Goal: Use online tool/utility: Utilize a website feature to perform a specific function

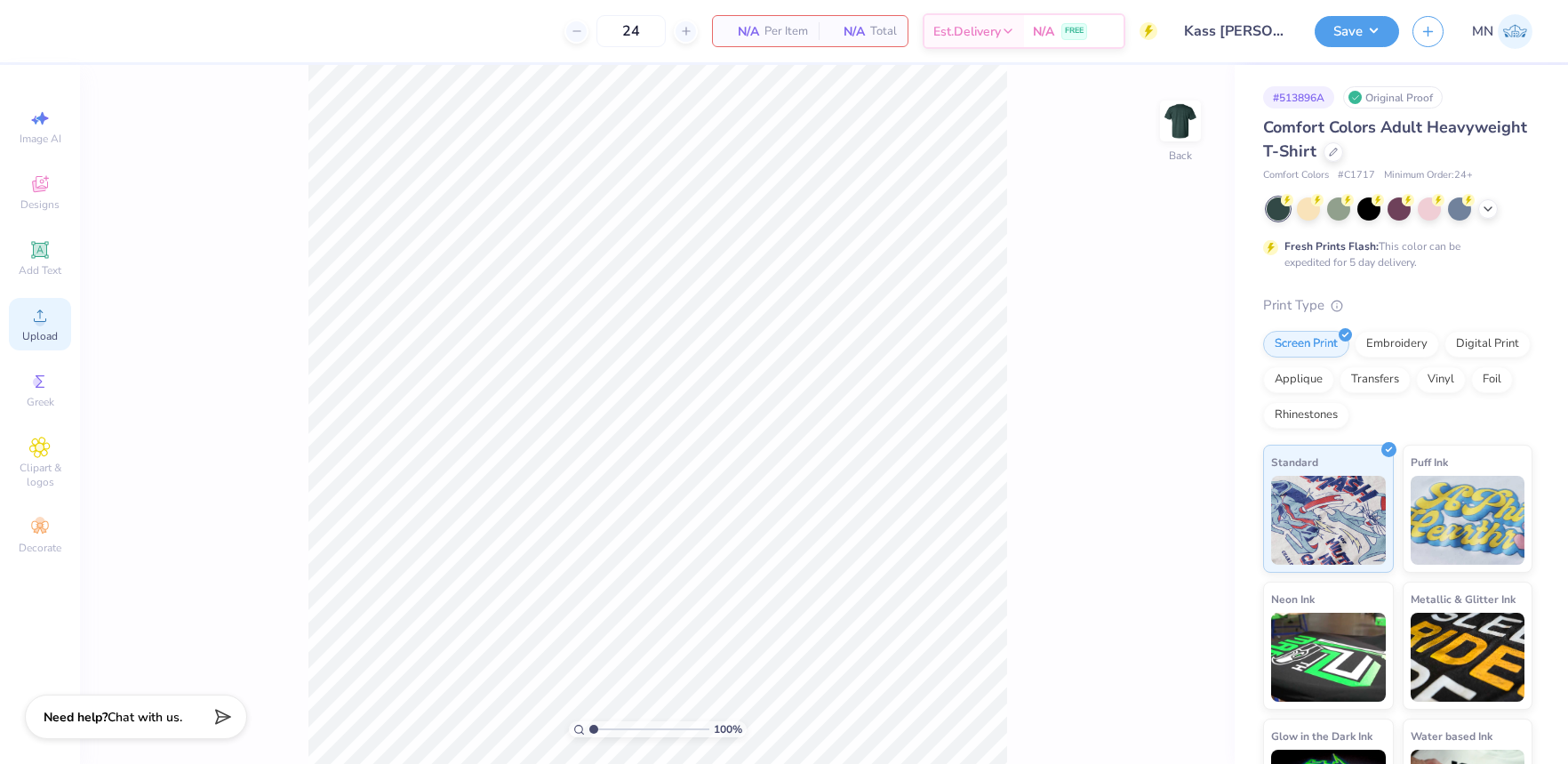
click at [55, 320] on div "Upload" at bounding box center [40, 325] width 62 height 53
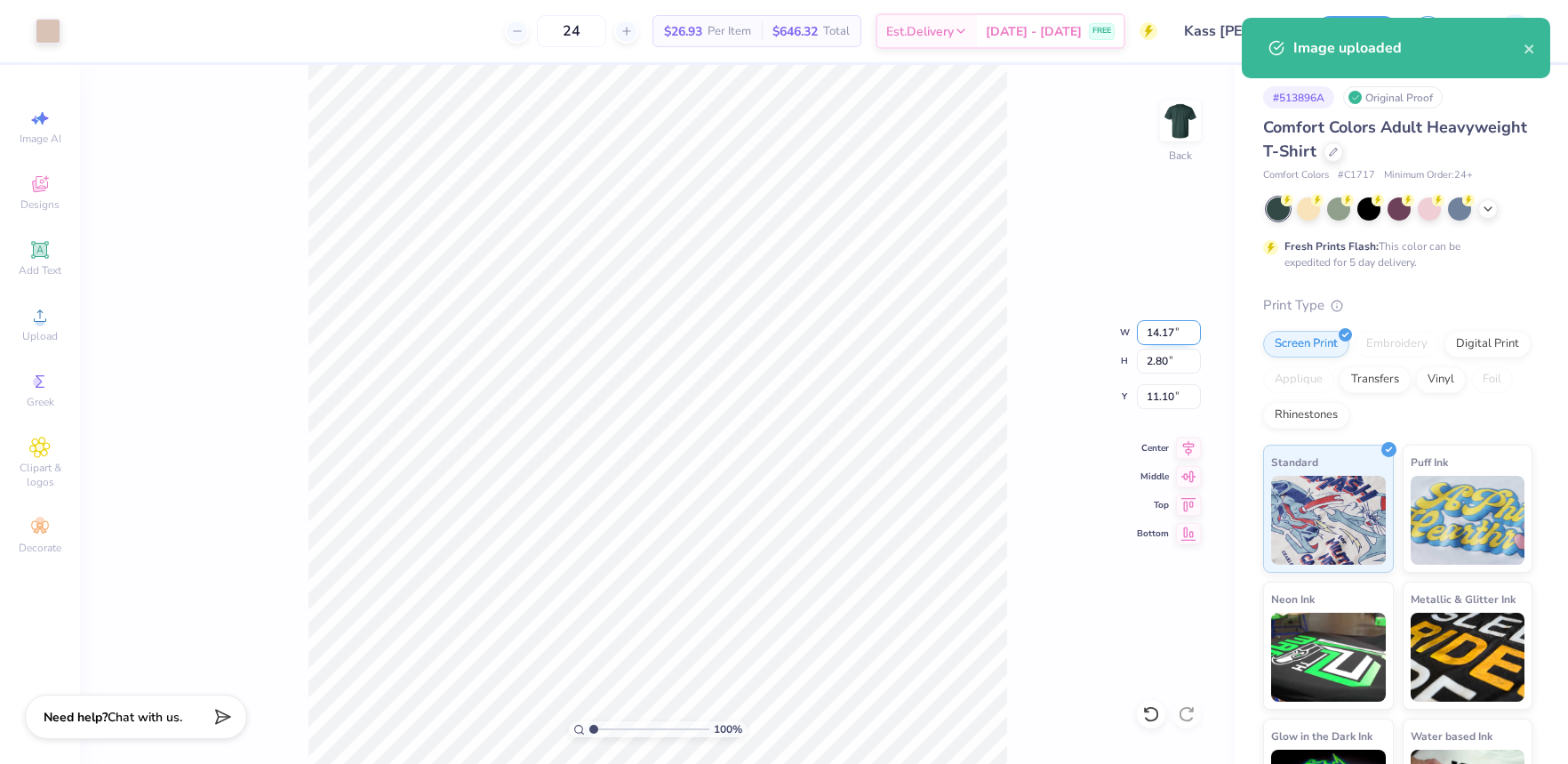
click at [1180, 327] on input "14.17" at bounding box center [1169, 332] width 64 height 25
type input "12.00"
type input "2.37"
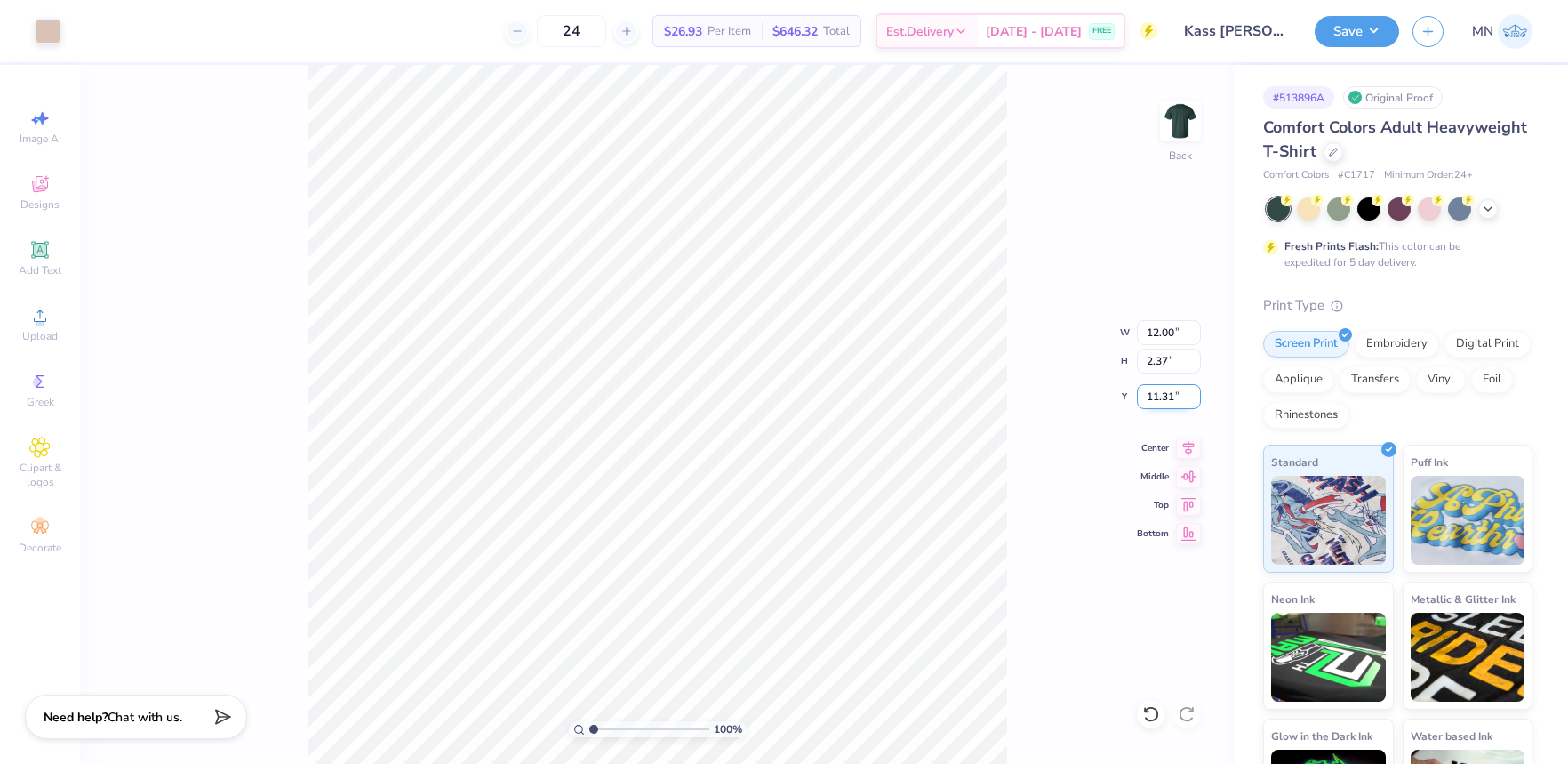
click at [1175, 400] on input "11.31" at bounding box center [1169, 397] width 64 height 25
type input "3.00"
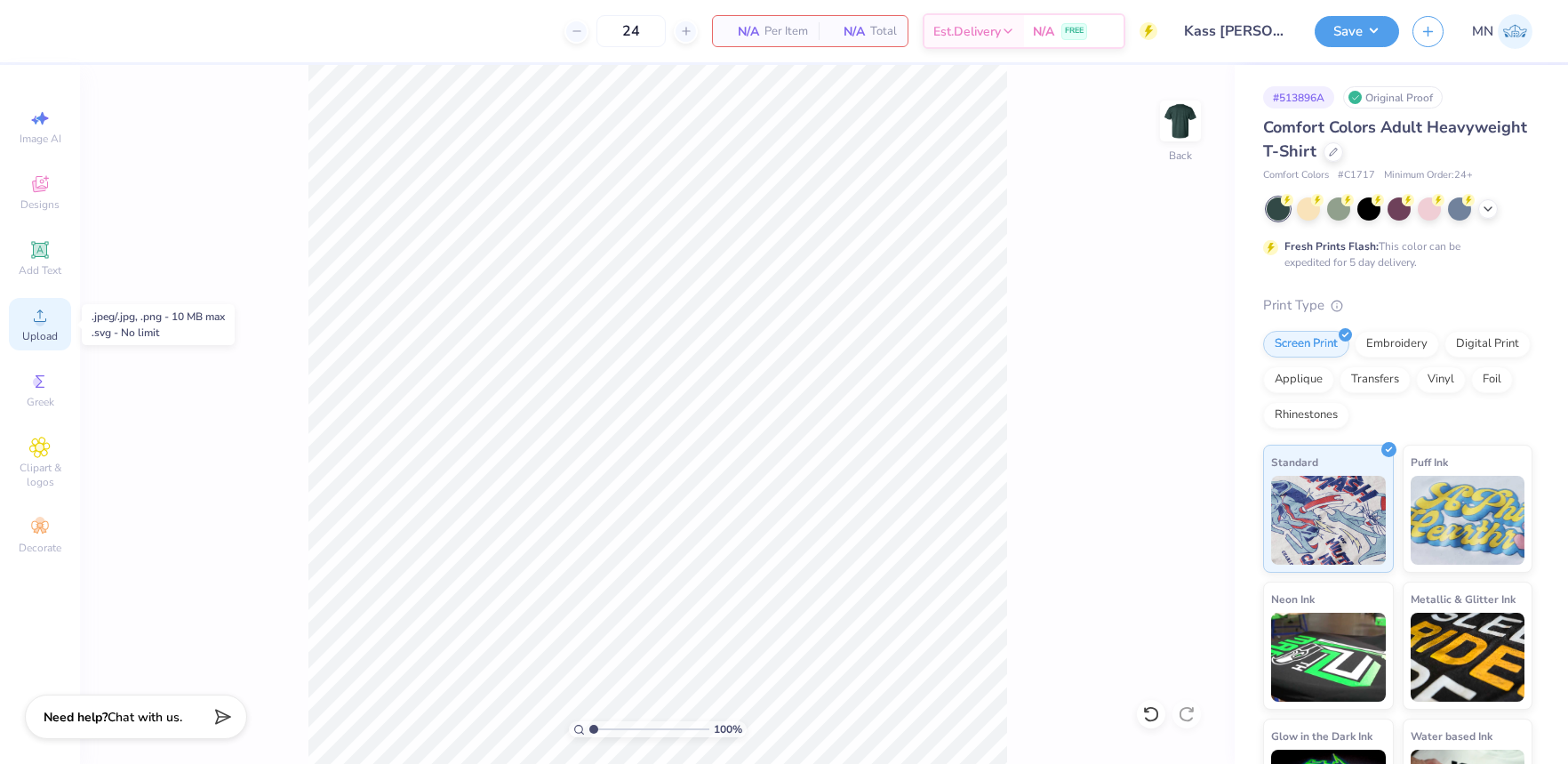
drag, startPoint x: 46, startPoint y: 325, endPoint x: 62, endPoint y: 324, distance: 16.0
click at [48, 325] on icon at bounding box center [40, 316] width 21 height 21
click at [40, 320] on circle at bounding box center [40, 322] width 10 height 10
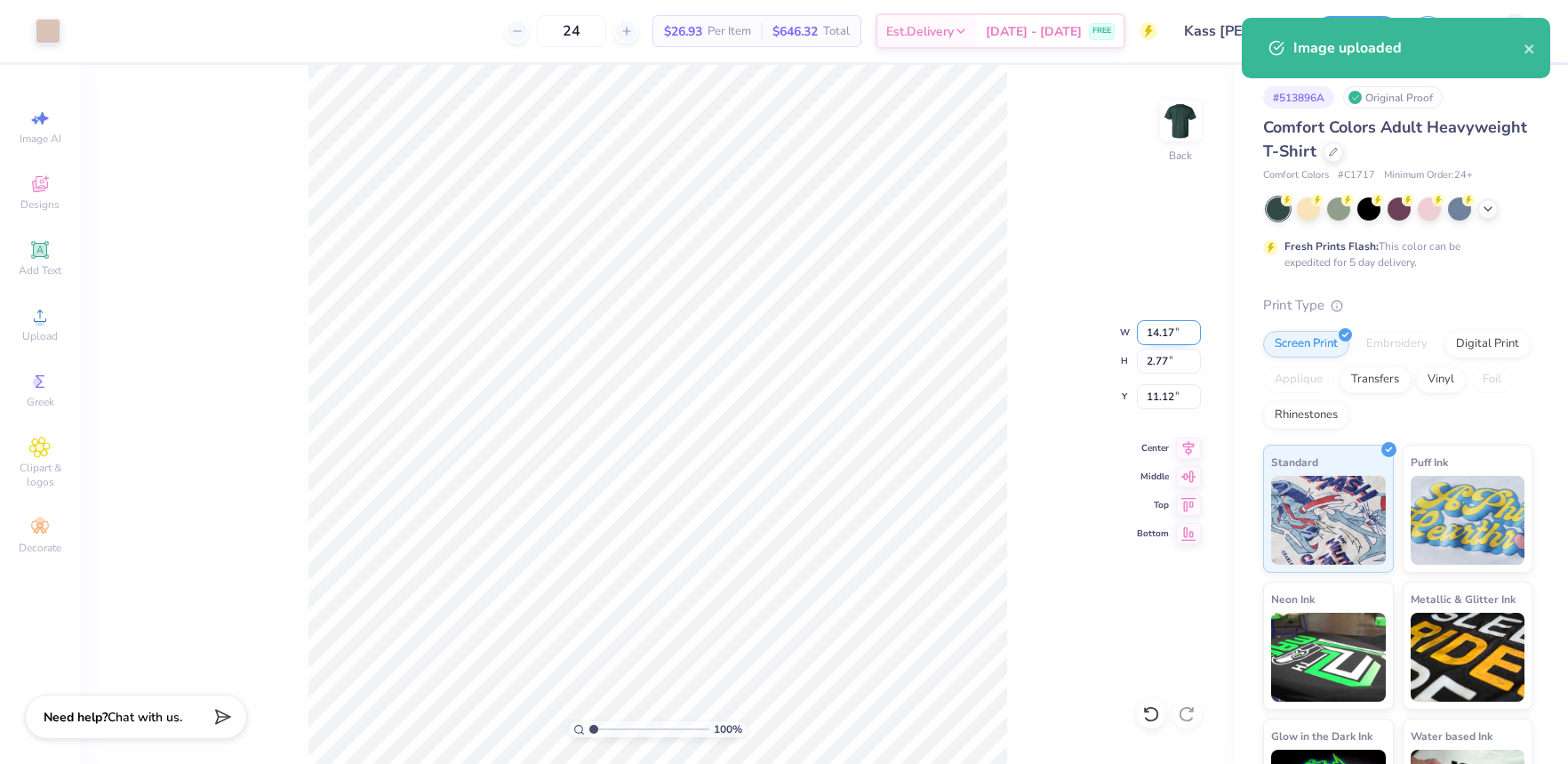
click at [1161, 336] on input "14.17" at bounding box center [1169, 332] width 64 height 25
type input "12.00"
type input "2.34"
click at [1162, 393] on input "11.33" at bounding box center [1169, 397] width 64 height 25
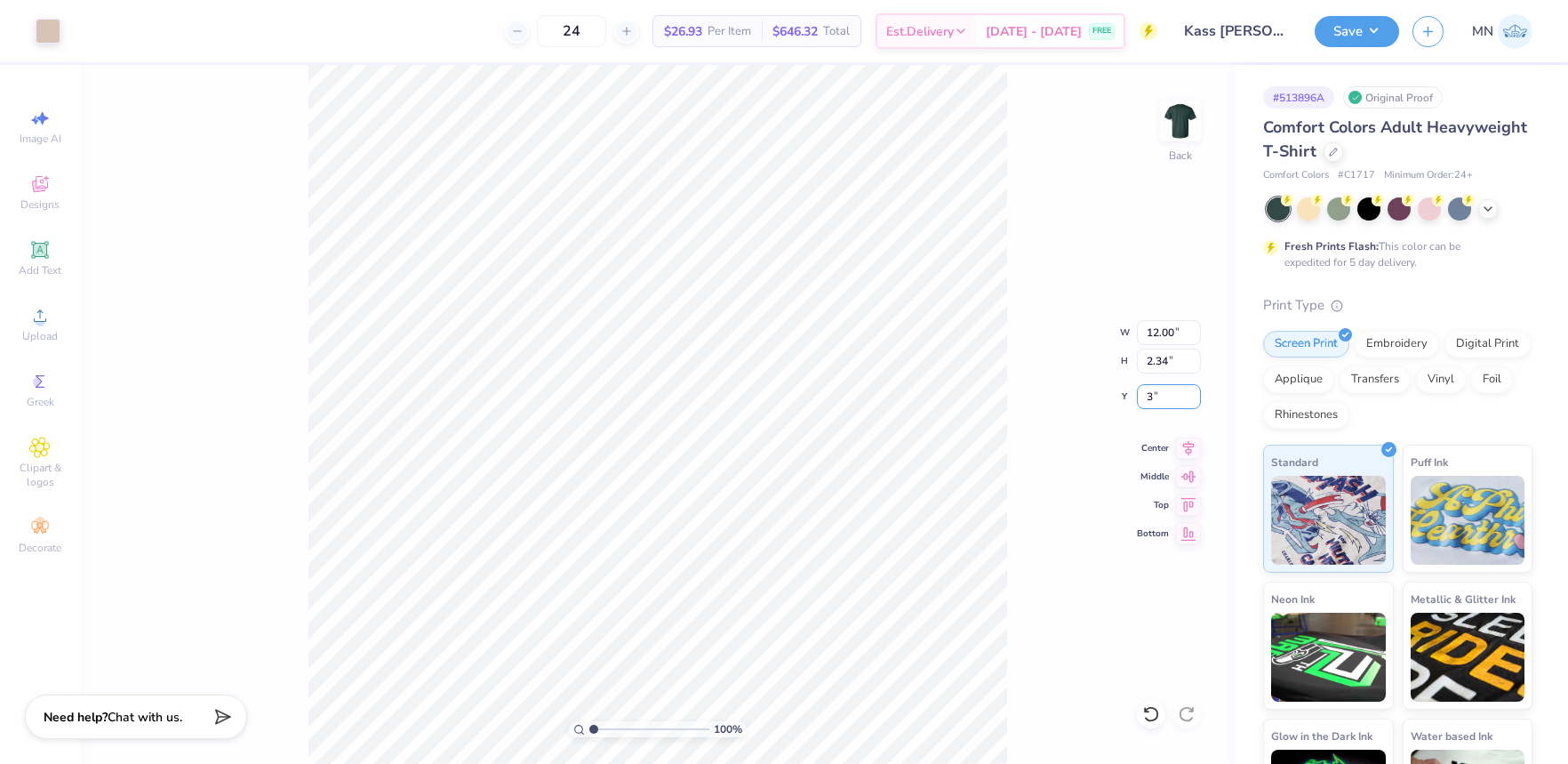
type input "3.00"
click at [43, 245] on icon at bounding box center [40, 249] width 14 height 14
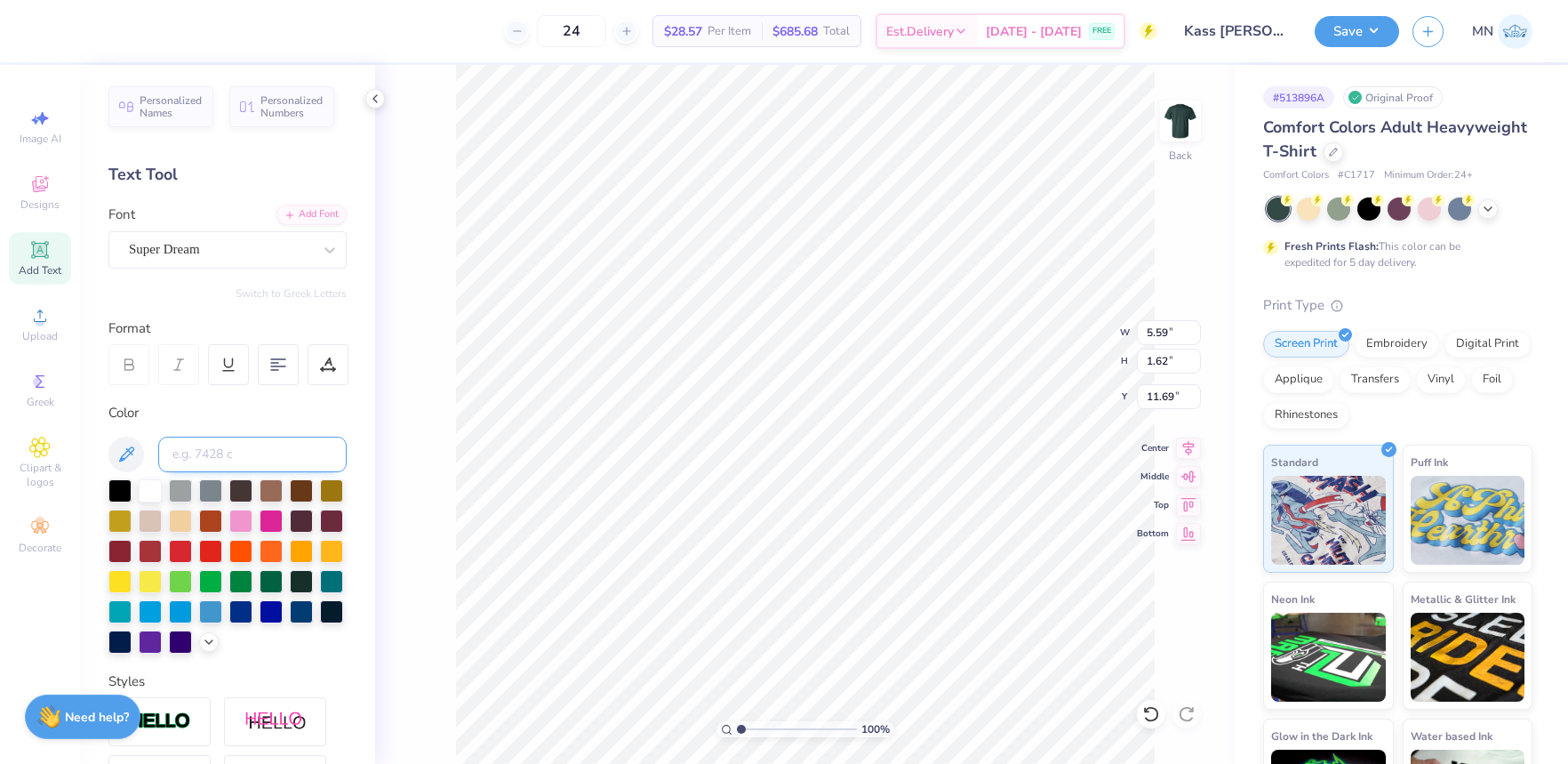
click at [246, 461] on input at bounding box center [251, 454] width 188 height 35
type input "4755"
click at [298, 209] on div "Add Font" at bounding box center [312, 212] width 70 height 20
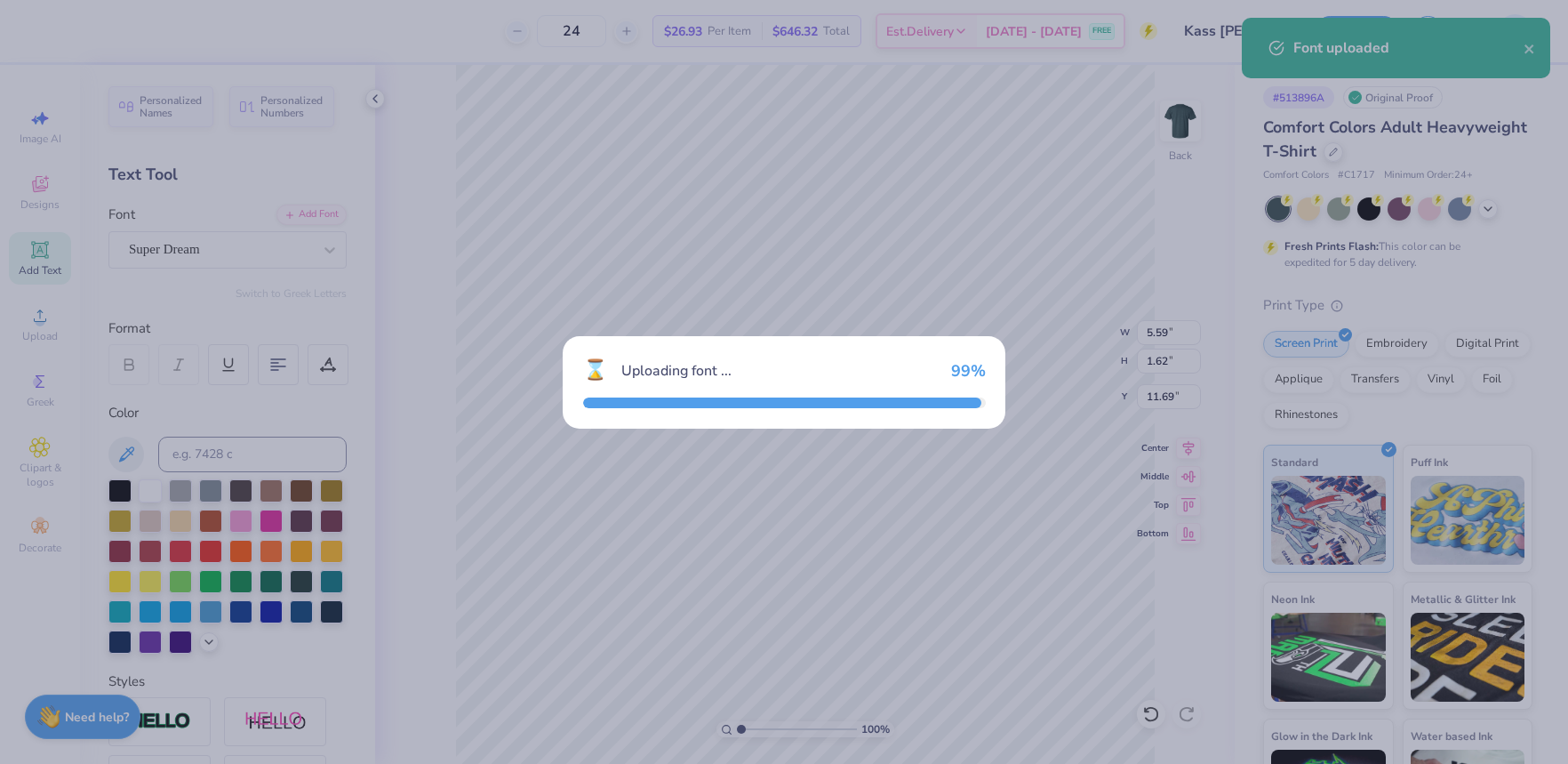
type input "5.81"
type input "1.57"
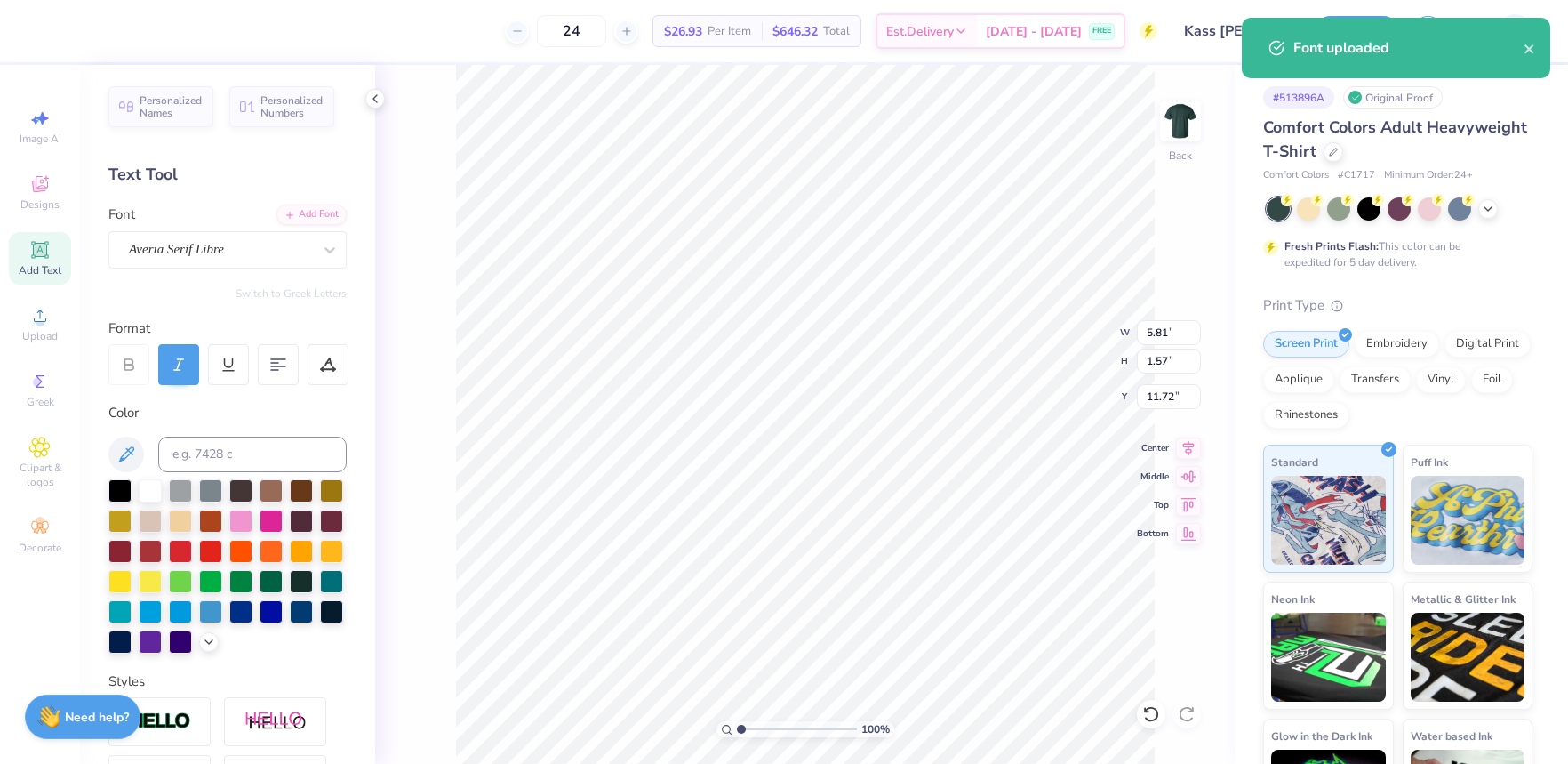
type input "8.99"
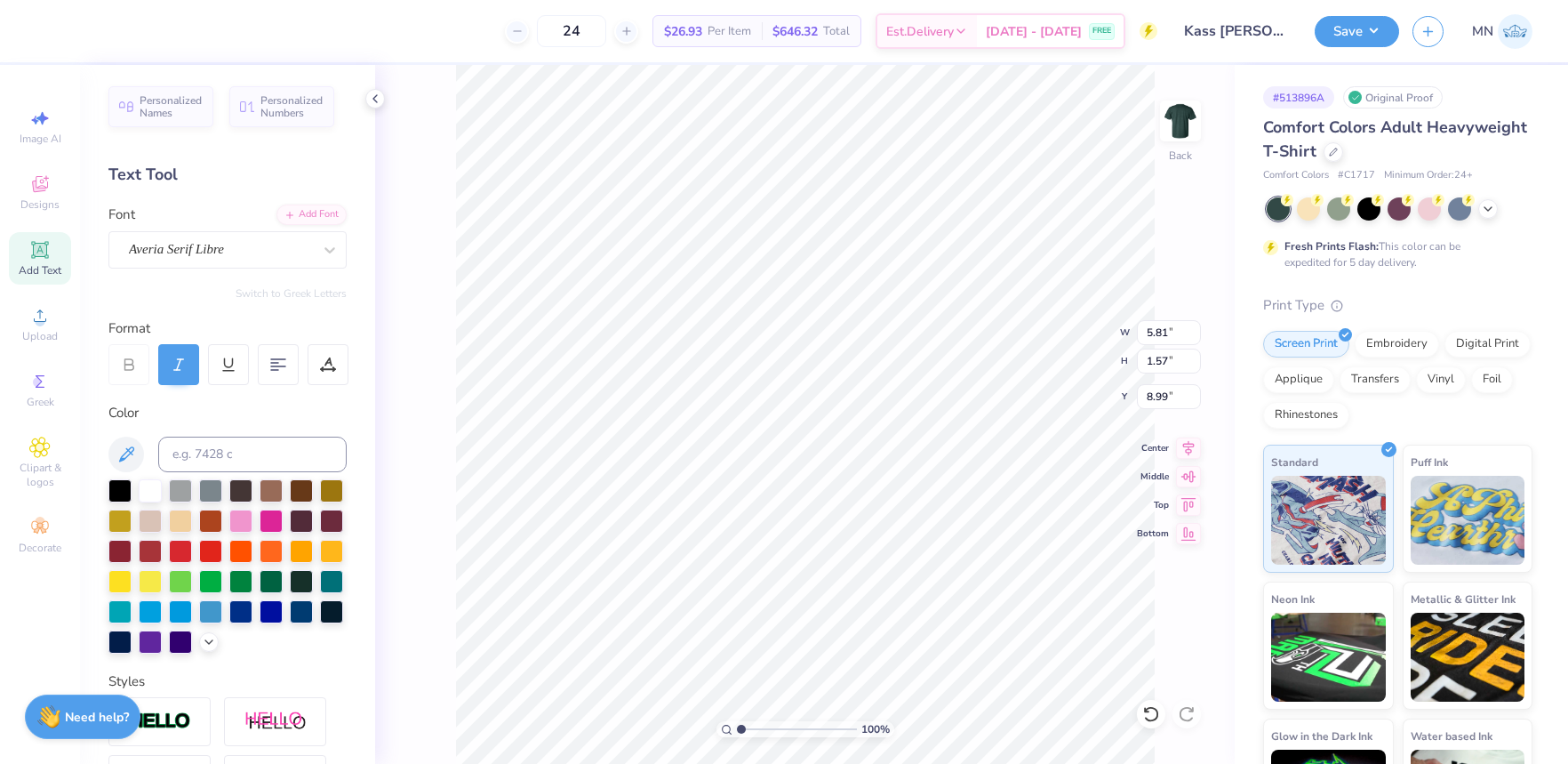
type textarea "virus"
type input "1.38"
type input "0.45"
type input "5.89"
type input "1.82"
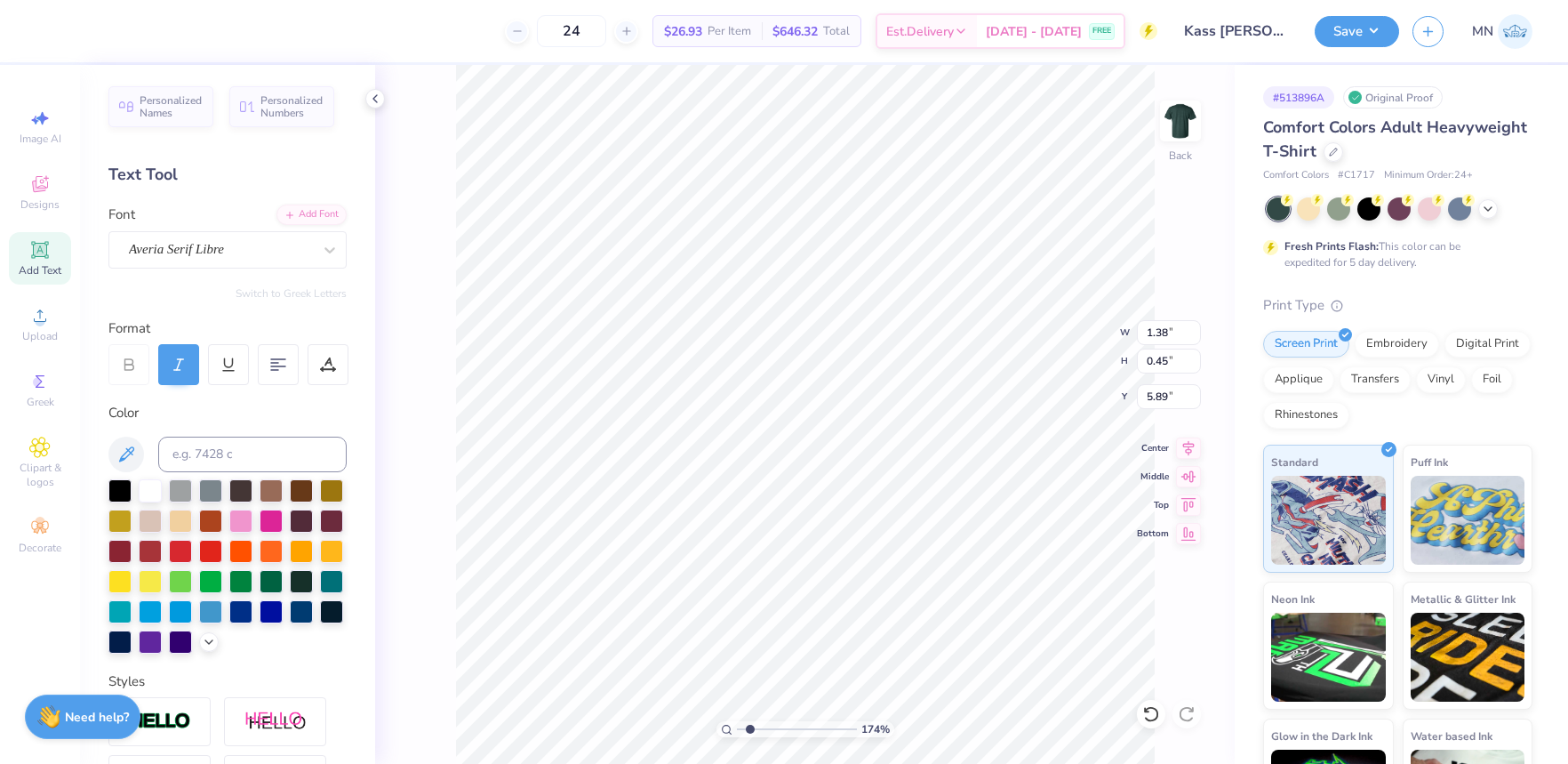
click at [750, 725] on input "range" at bounding box center [796, 729] width 120 height 16
click at [666, 432] on li "Duplicate" at bounding box center [653, 430] width 139 height 35
type input "5.89"
type textarea "bacteria"
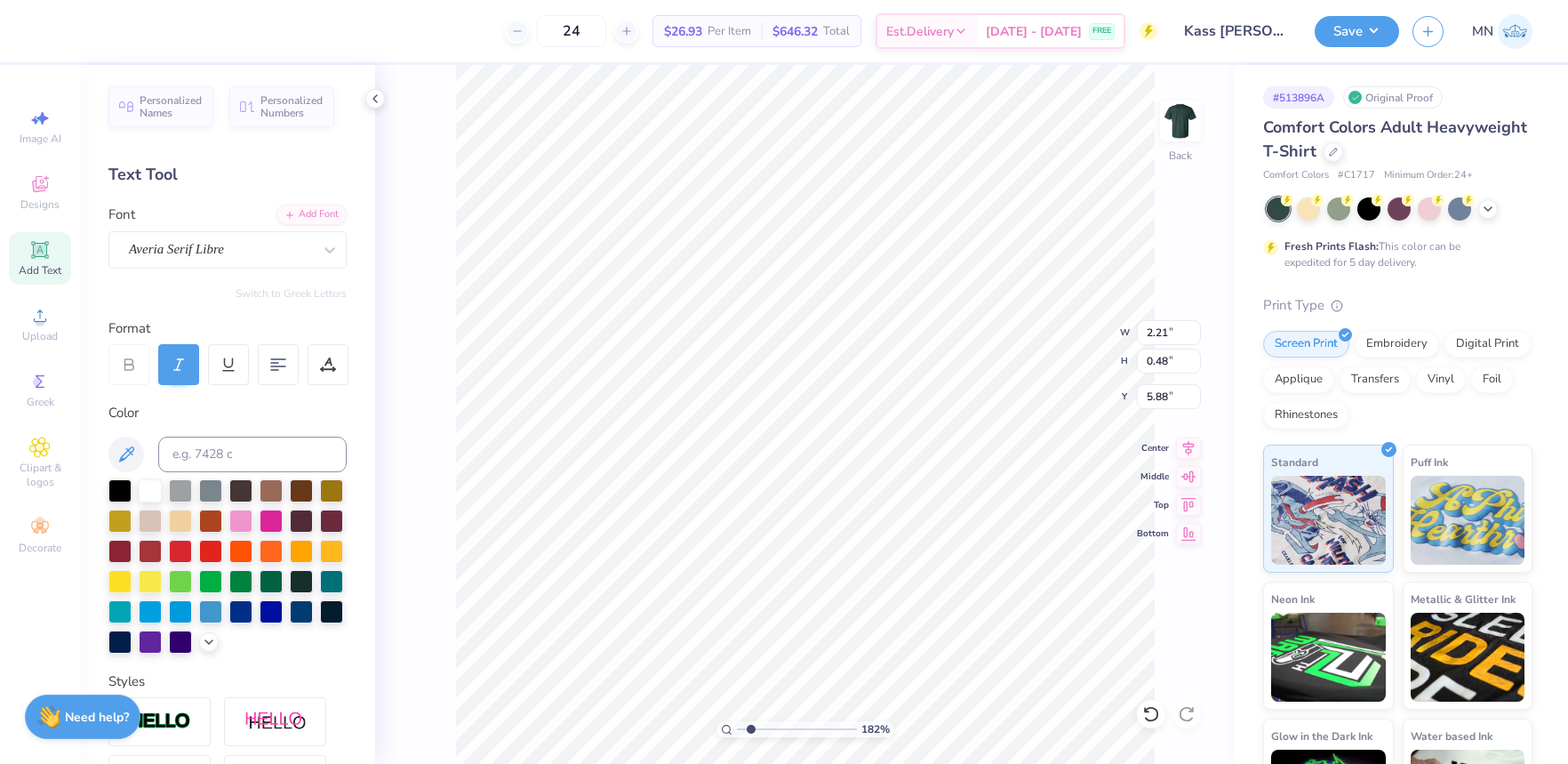
type input "5.89"
type input "3.37"
type input "0.37"
type input "5.91"
click at [755, 439] on li "Duplicate" at bounding box center [777, 430] width 139 height 35
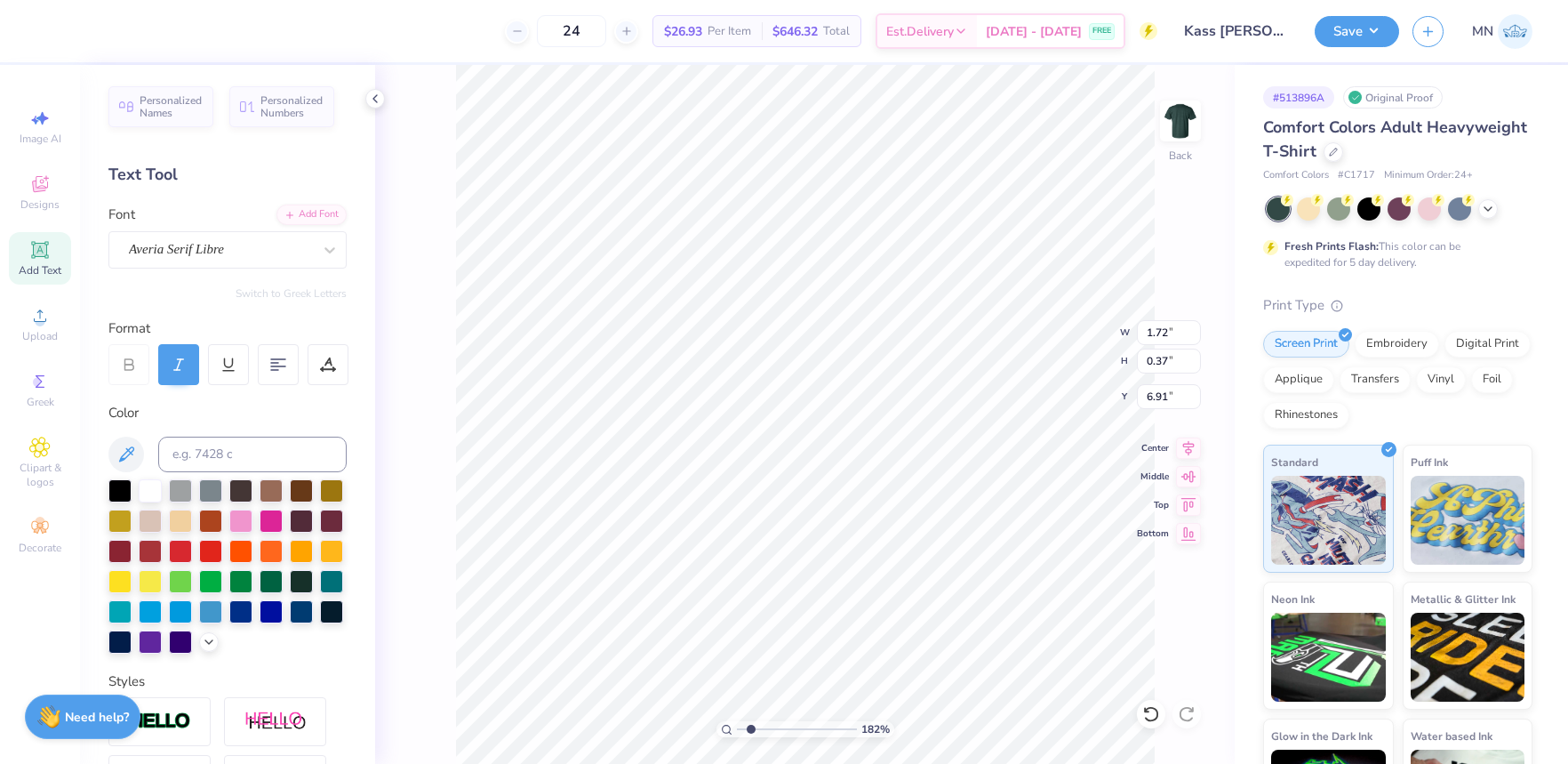
type input "5.91"
type textarea "microscope"
type input "5.91"
drag, startPoint x: 761, startPoint y: 728, endPoint x: 782, endPoint y: 722, distance: 21.8
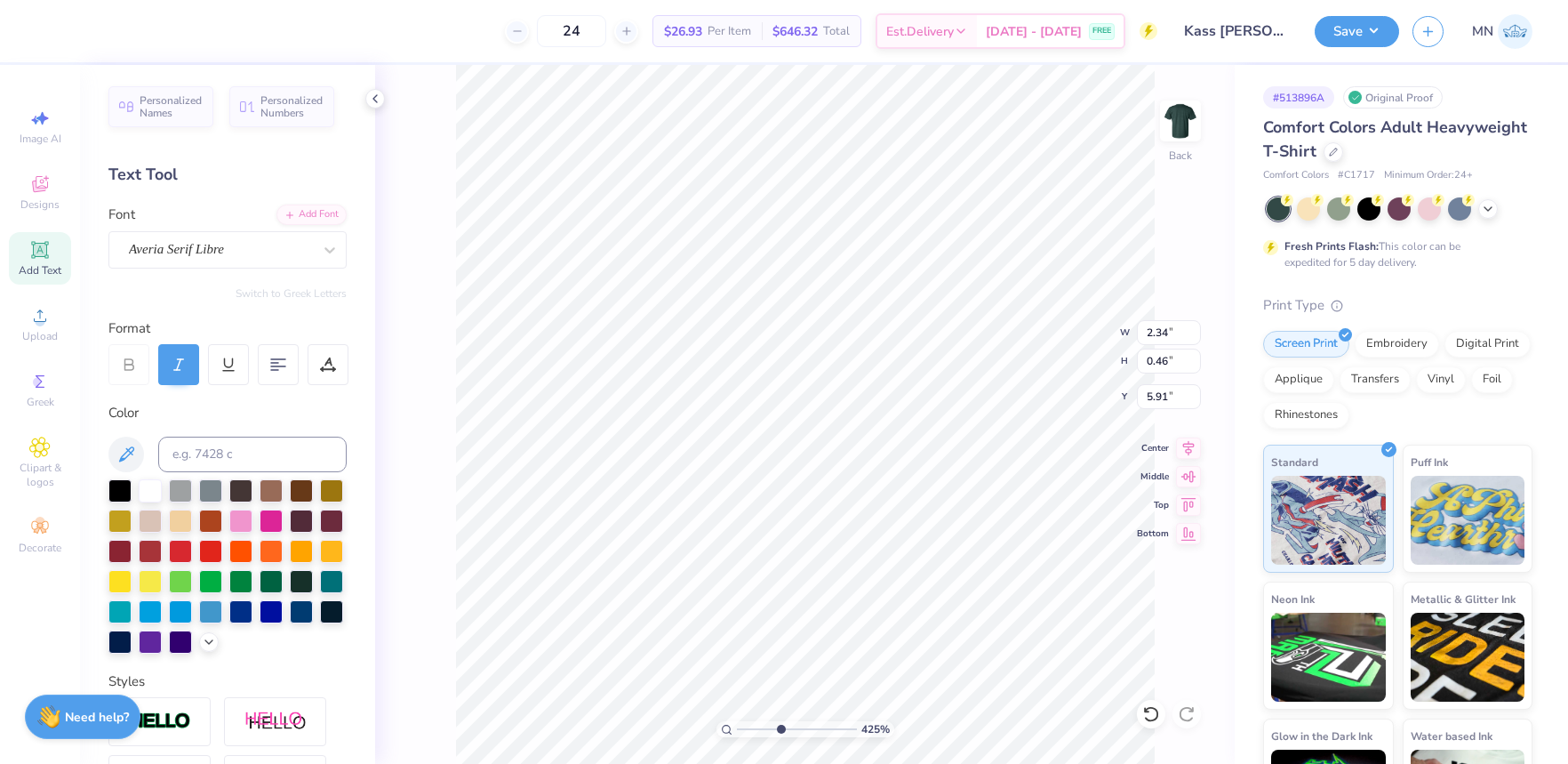
click at [780, 725] on input "range" at bounding box center [796, 729] width 120 height 16
drag, startPoint x: 782, startPoint y: 727, endPoint x: 749, endPoint y: 721, distance: 33.5
type input "1.58"
click at [747, 725] on input "range" at bounding box center [796, 729] width 120 height 16
click at [859, 430] on li "Duplicate" at bounding box center [891, 430] width 139 height 35
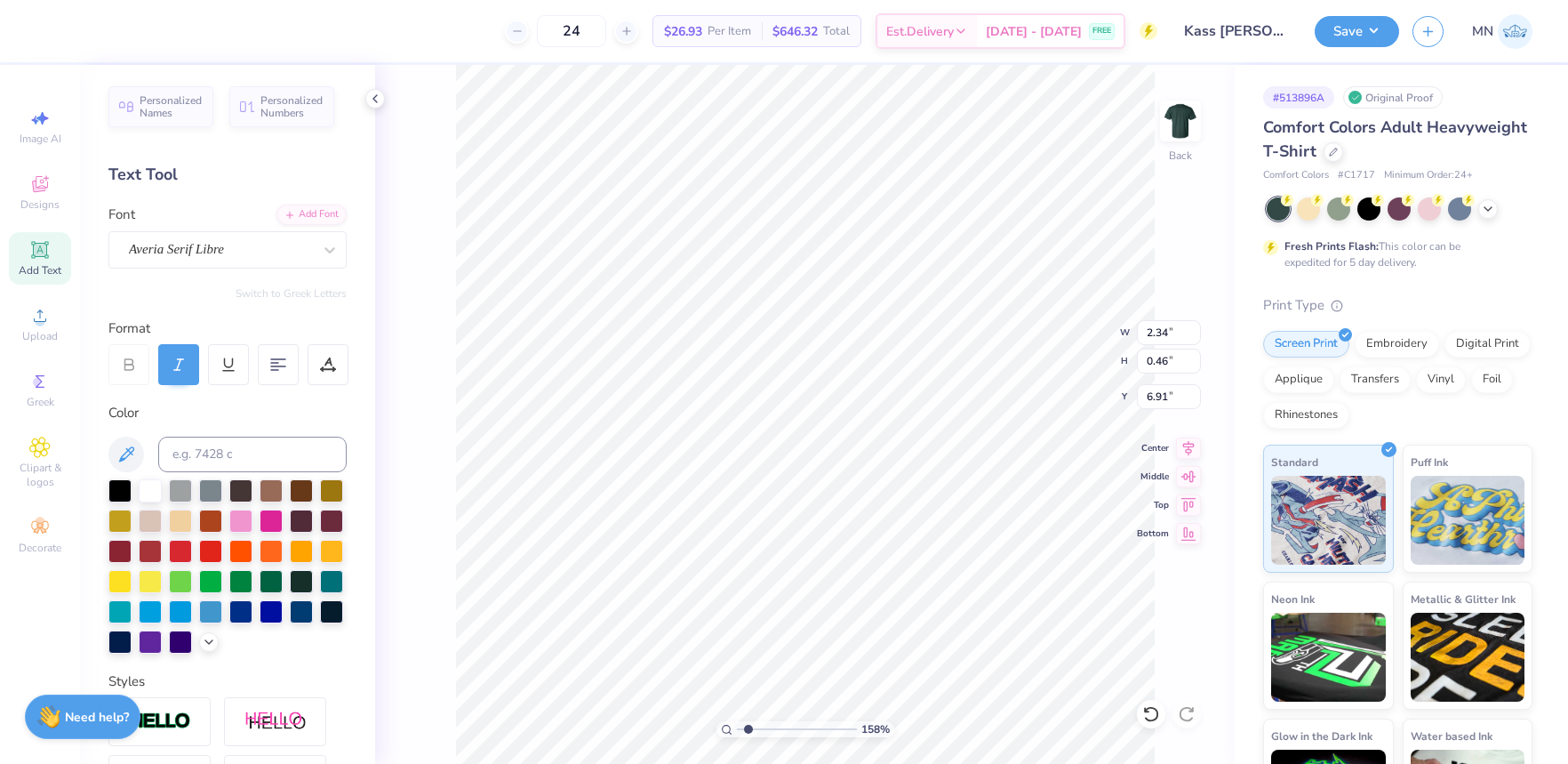
type input "5.91"
type textarea "mask"
type input "5.91"
click at [944, 431] on li "Duplicate" at bounding box center [968, 430] width 139 height 35
type input "5.91"
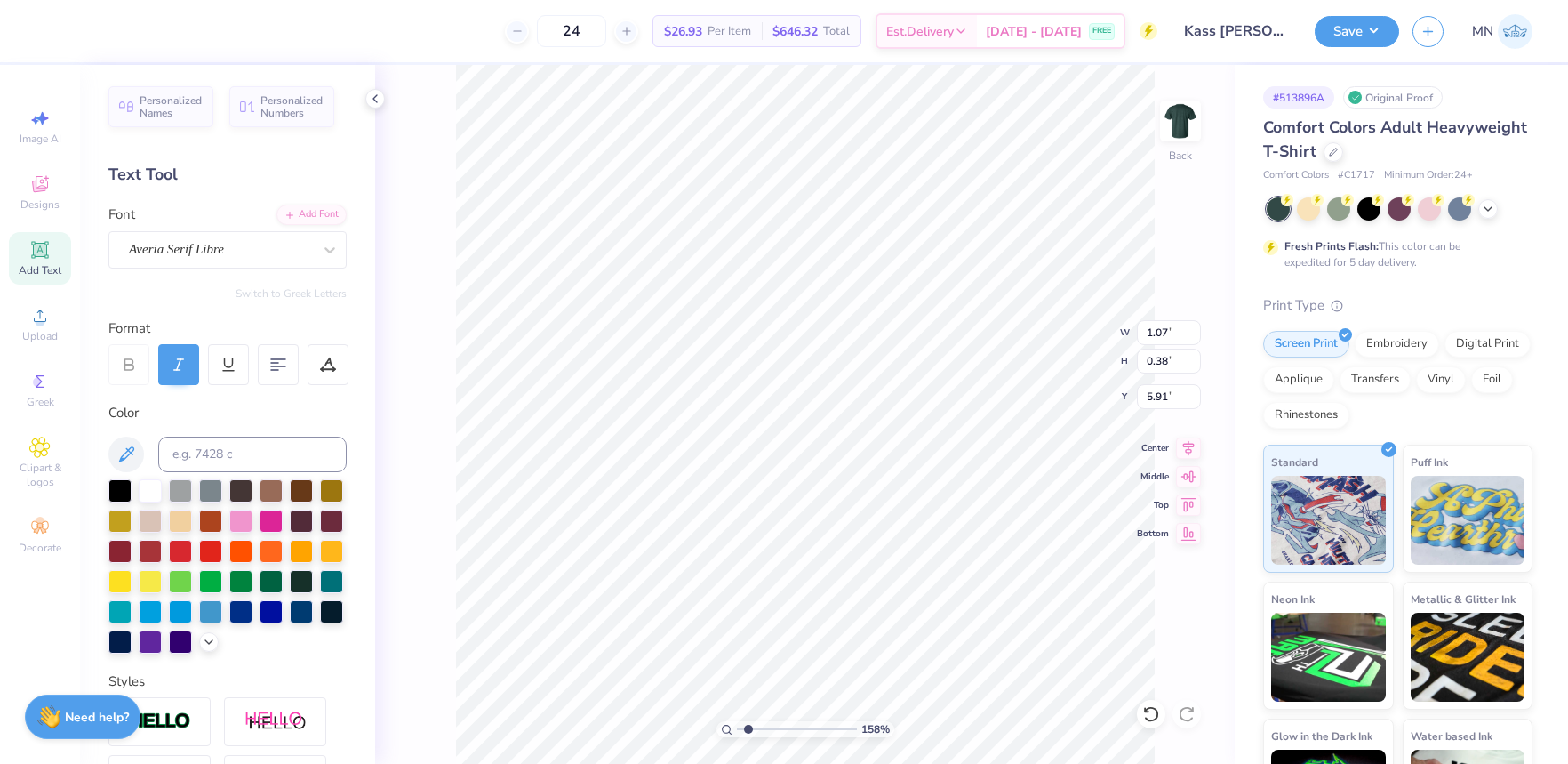
type textarea "gloves"
click at [778, 570] on li "Group" at bounding box center [765, 569] width 139 height 35
drag, startPoint x: 47, startPoint y: 256, endPoint x: 249, endPoint y: 465, distance: 290.7
click at [50, 257] on icon at bounding box center [40, 249] width 21 height 21
type input "5.59"
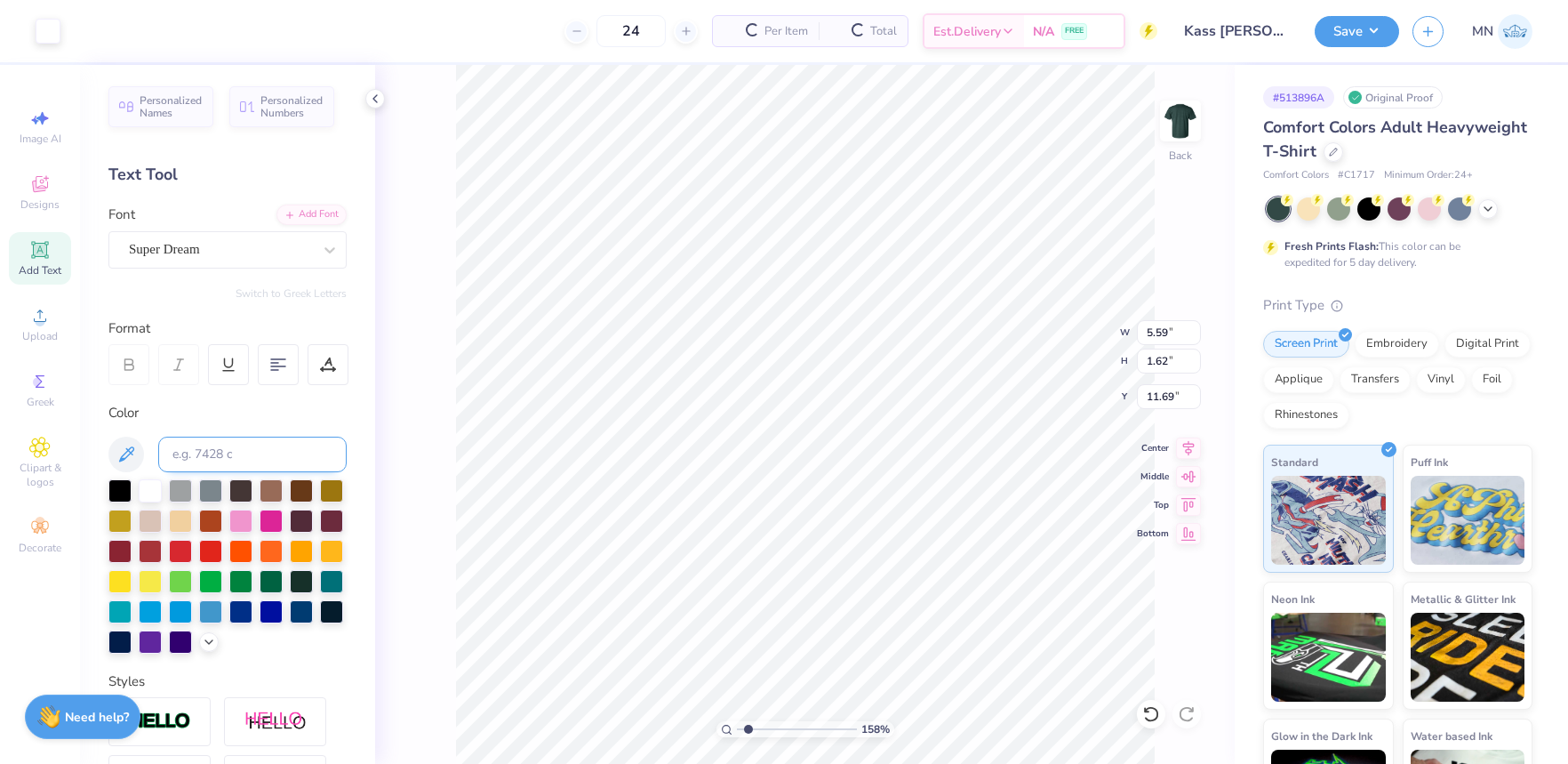
type input "1.62"
type input "11.69"
click at [269, 459] on input at bounding box center [251, 454] width 188 height 35
type input "4755"
click at [321, 211] on div "Add Font" at bounding box center [312, 212] width 70 height 20
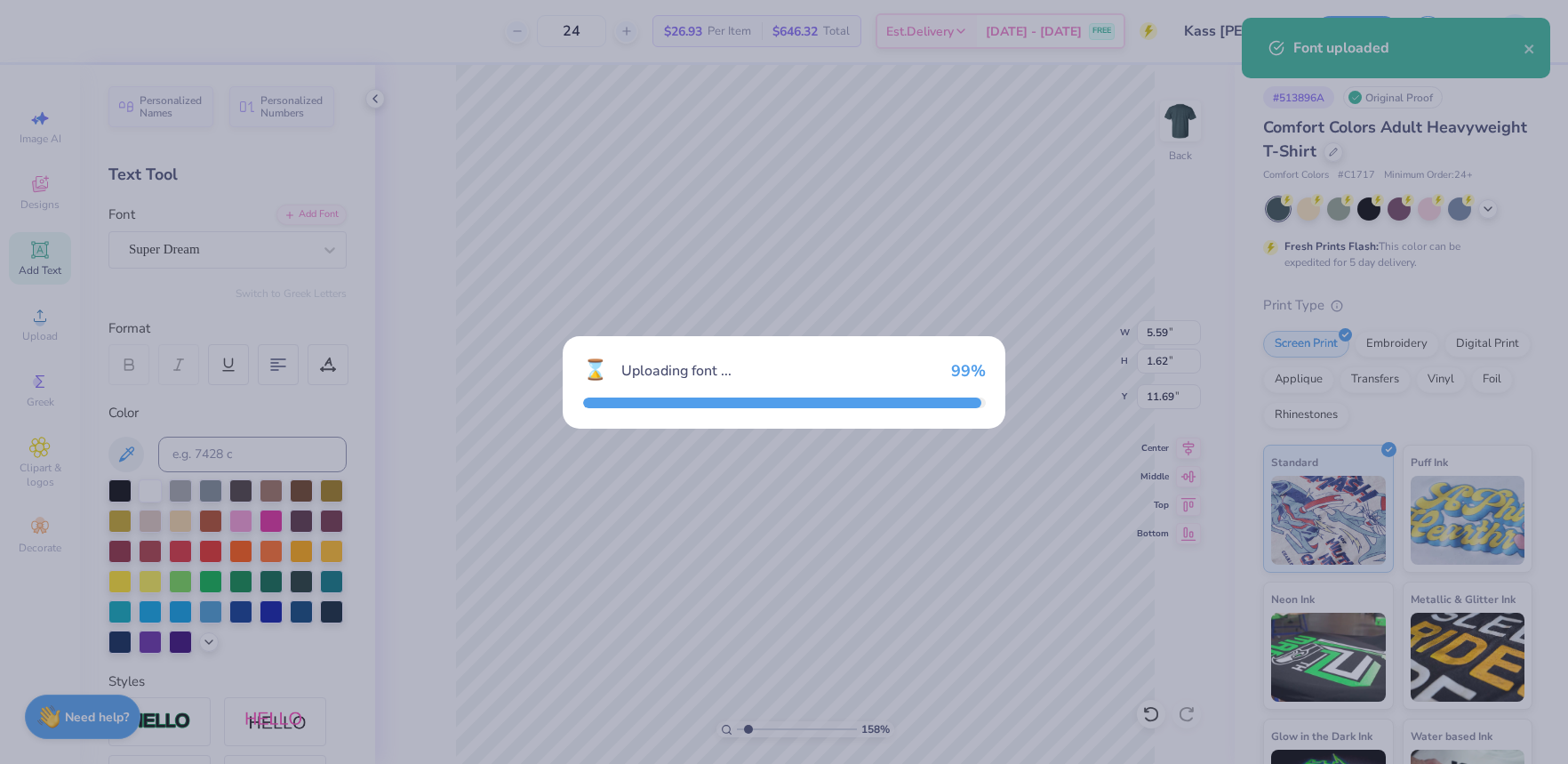
type input "5.79"
type input "1.71"
type input "11.64"
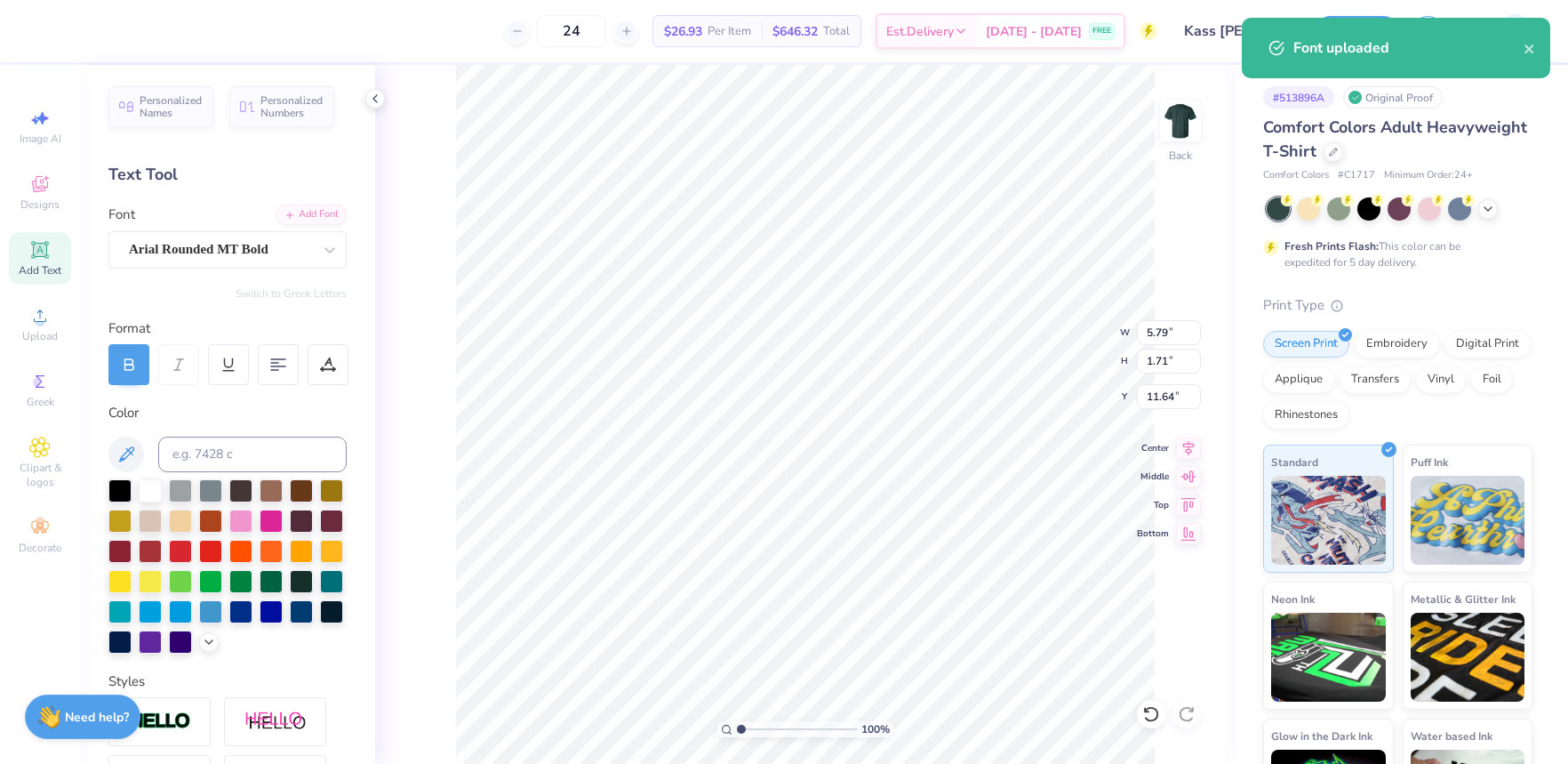
type input "1"
drag, startPoint x: 748, startPoint y: 730, endPoint x: 730, endPoint y: 721, distance: 20.1
click at [729, 726] on div "100 %" at bounding box center [805, 729] width 177 height 16
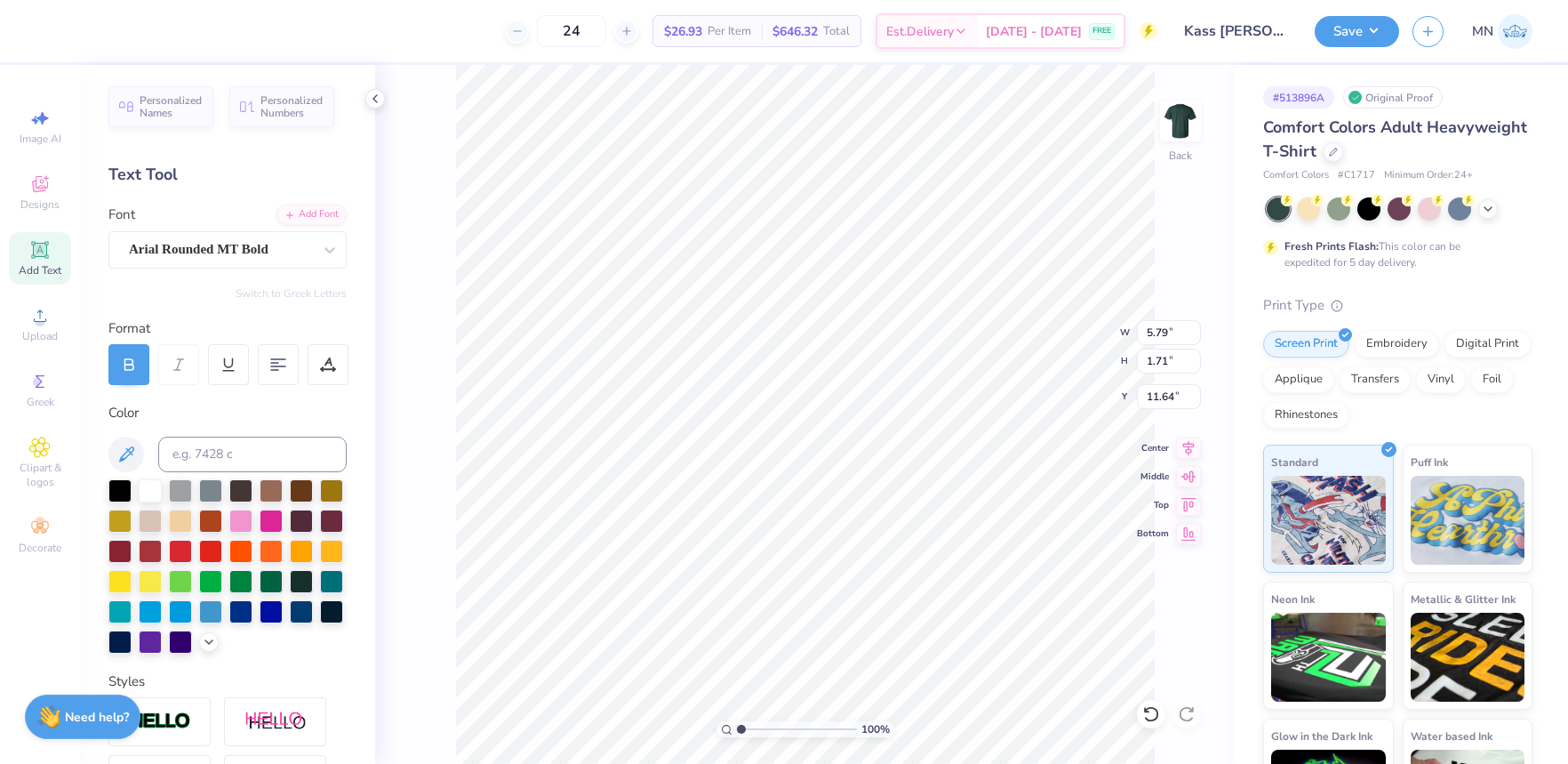
paste textarea "exas Public Health"
type textarea "[US_STATE] Public Health"
type textarea "[US_STATE] PUBLIC HEALTH"
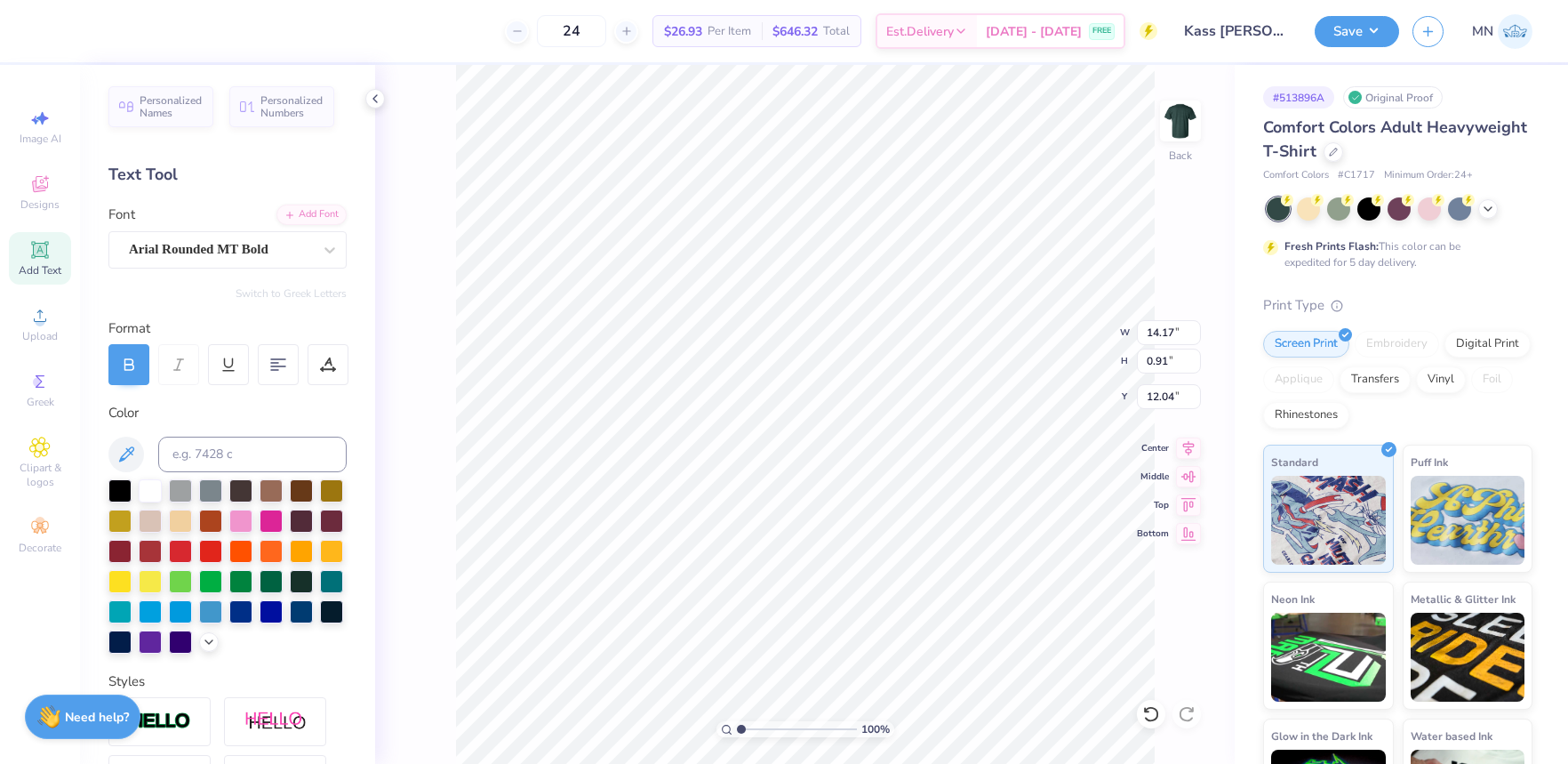
type input "7.65"
type input "0.49"
type input "7.38"
type textarea "[US_STATE] PUBLIC HEALTH"
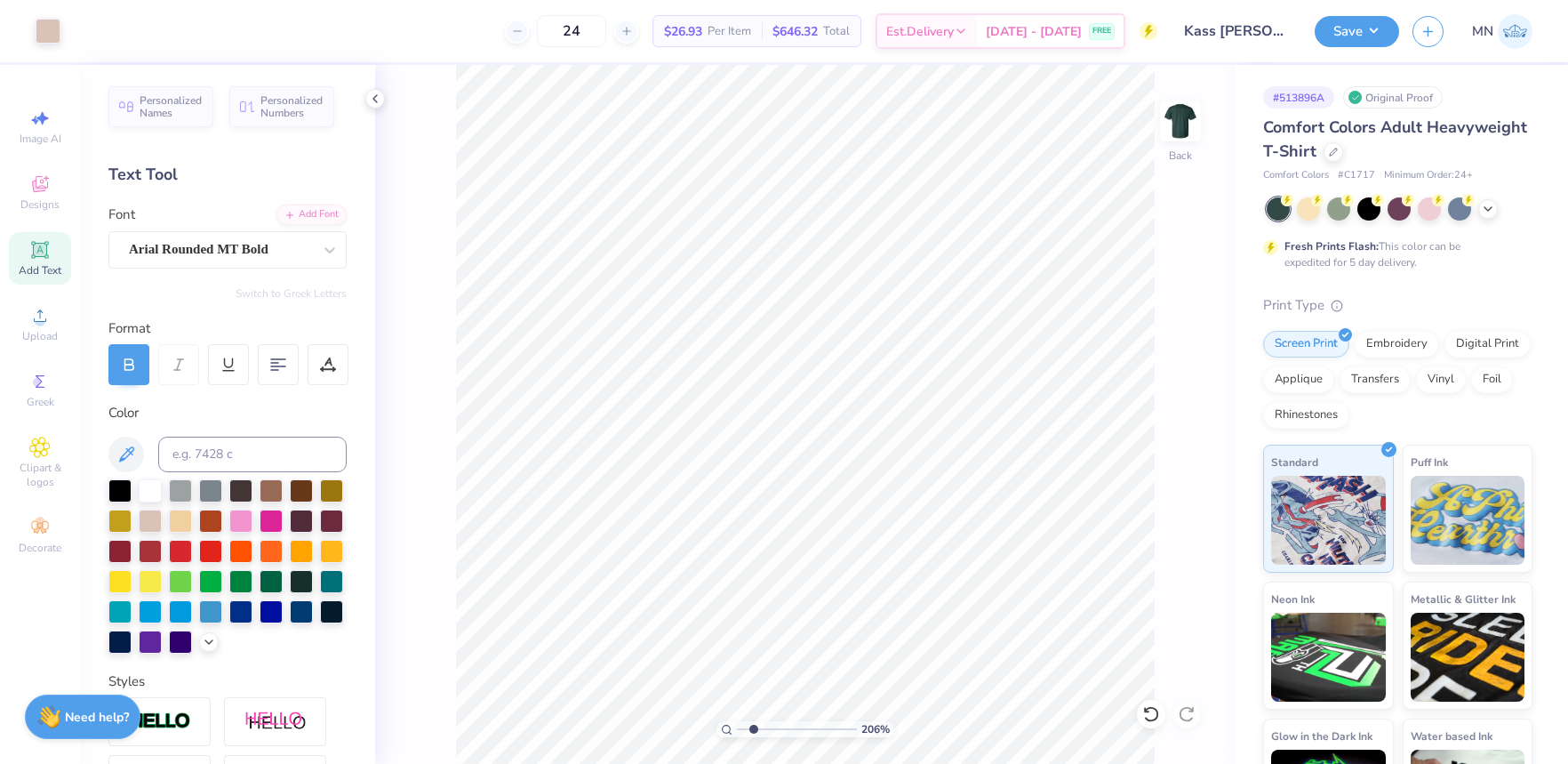
type input "2.11"
drag, startPoint x: 741, startPoint y: 726, endPoint x: 755, endPoint y: 724, distance: 14.1
click at [755, 724] on input "range" at bounding box center [796, 729] width 120 height 16
drag, startPoint x: 43, startPoint y: 316, endPoint x: 52, endPoint y: 321, distance: 10.3
click at [46, 319] on icon at bounding box center [40, 316] width 21 height 21
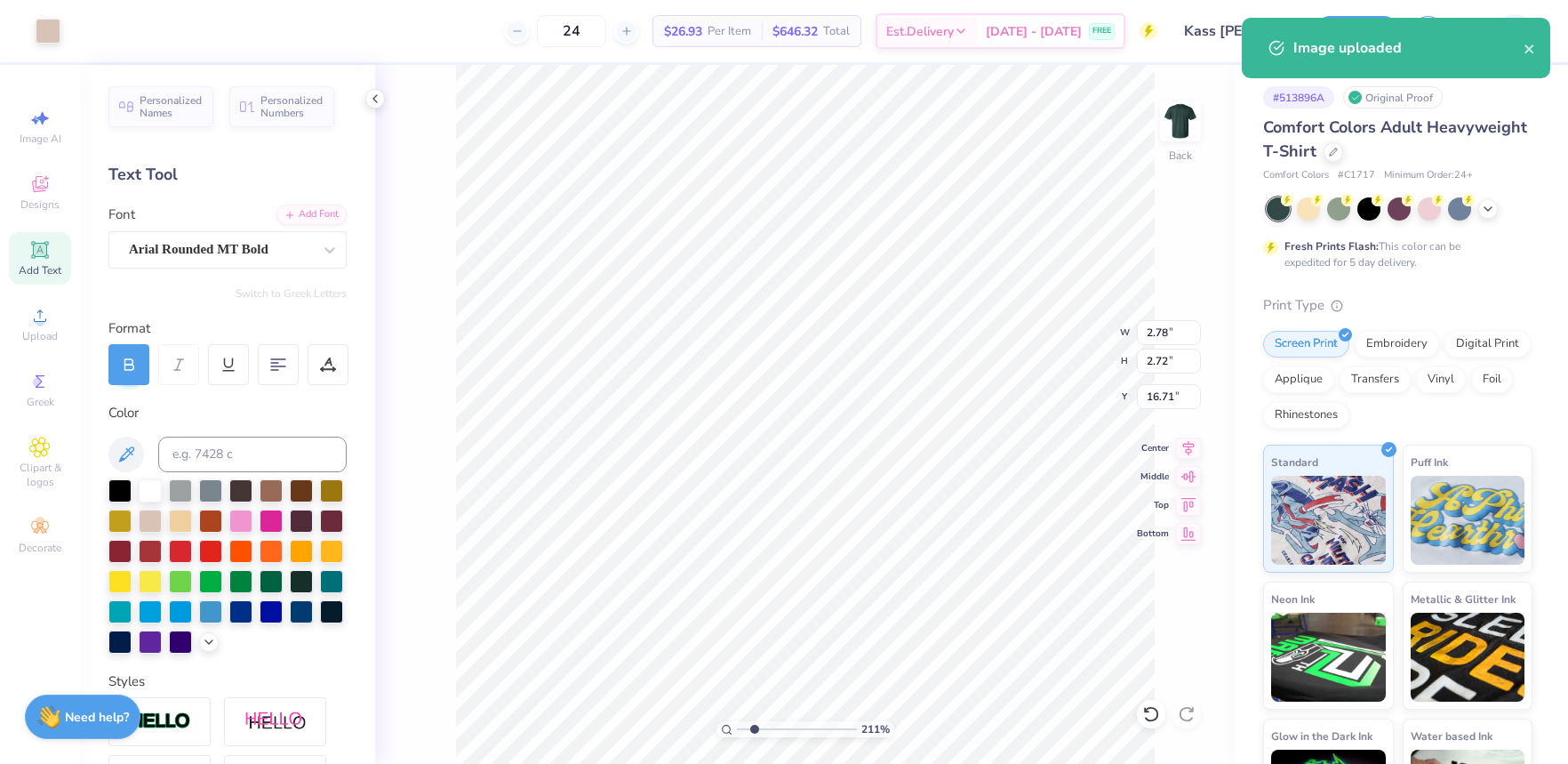
type input "2.78"
type input "2.72"
type input "6.02"
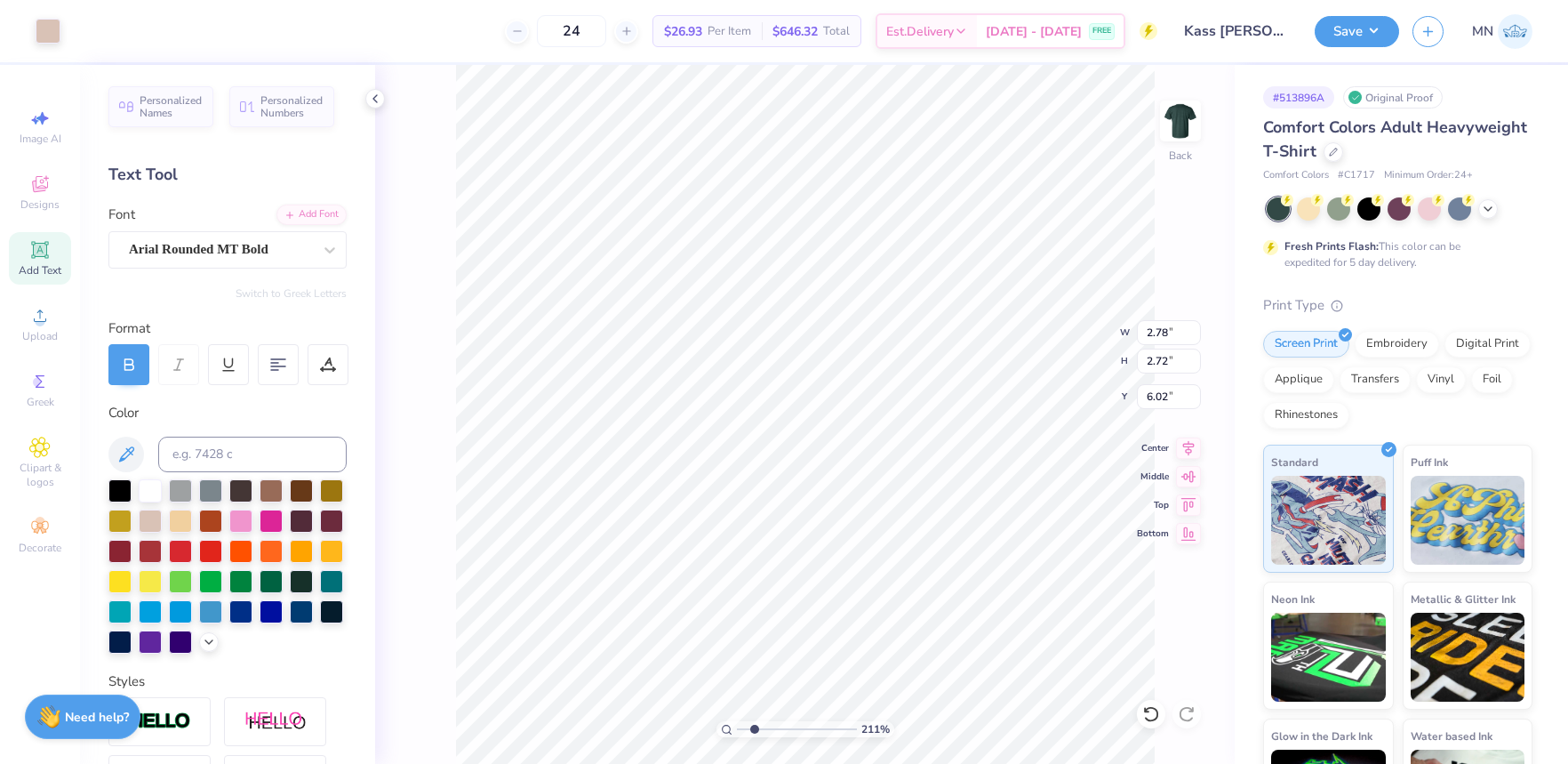
type input "12.00"
type input "3.38"
type input "3.00"
type input "2.78"
type input "2.72"
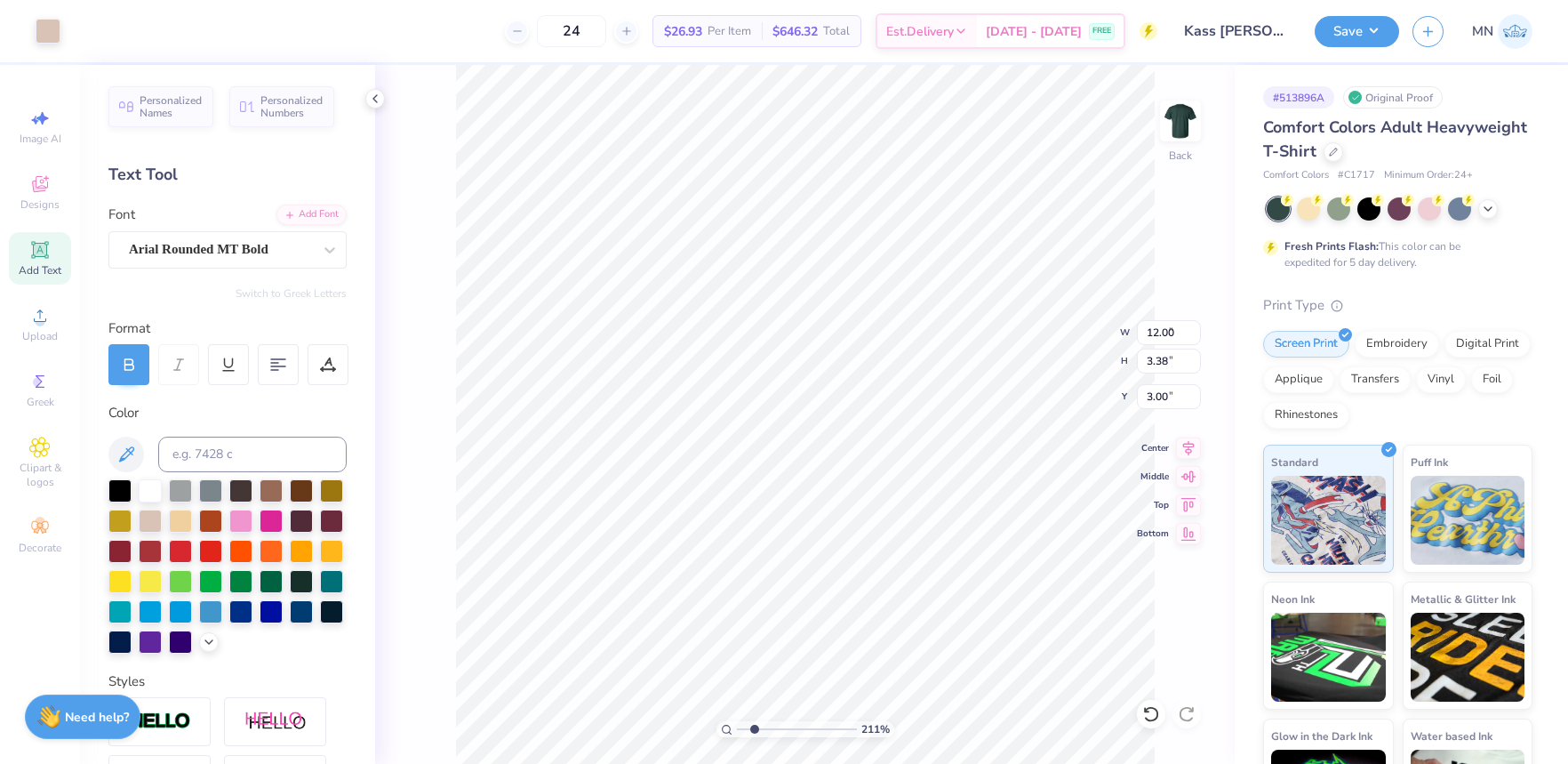
type input "6.02"
type input "0.32"
type input "0.31"
type input "7.47"
type input "3.42"
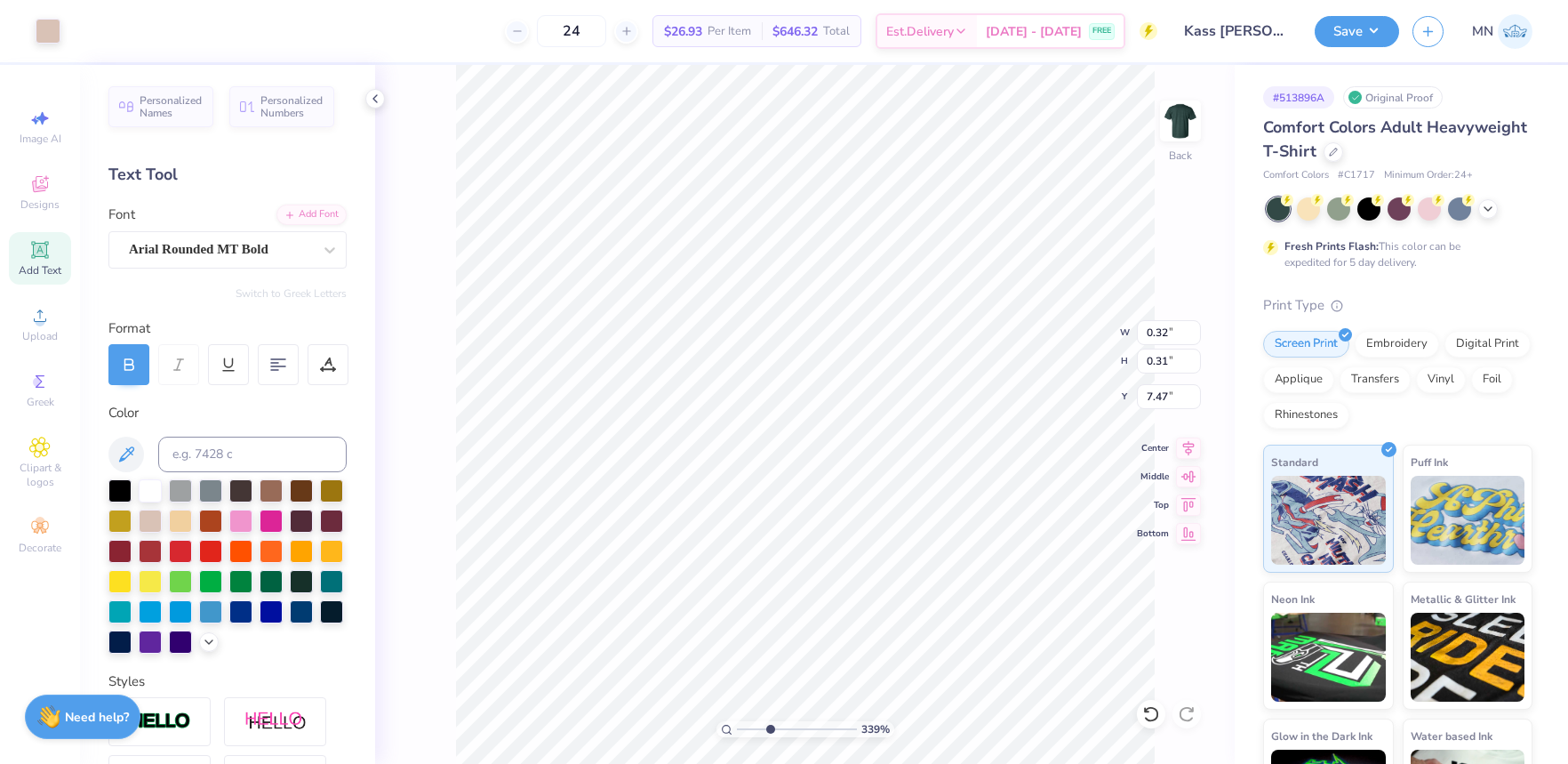
drag, startPoint x: 755, startPoint y: 727, endPoint x: 768, endPoint y: 721, distance: 14.3
click at [770, 724] on input "range" at bounding box center [796, 729] width 120 height 16
type input "7.81"
type input "0.49"
type input "7.38"
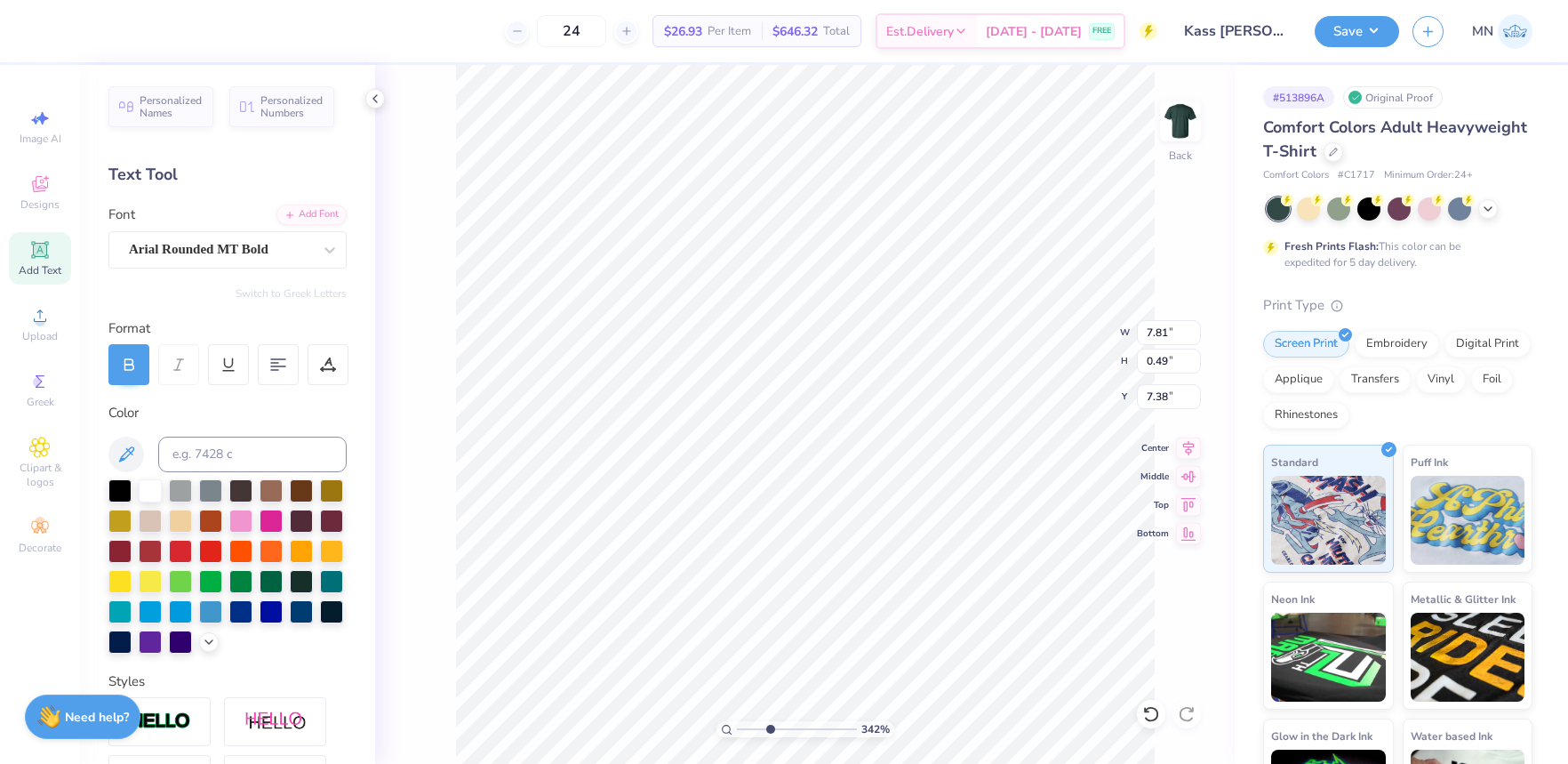
type textarea "[US_STATE] PUBLIC HEALTH"
type input "0.23"
type input "7.40"
type input "0.27"
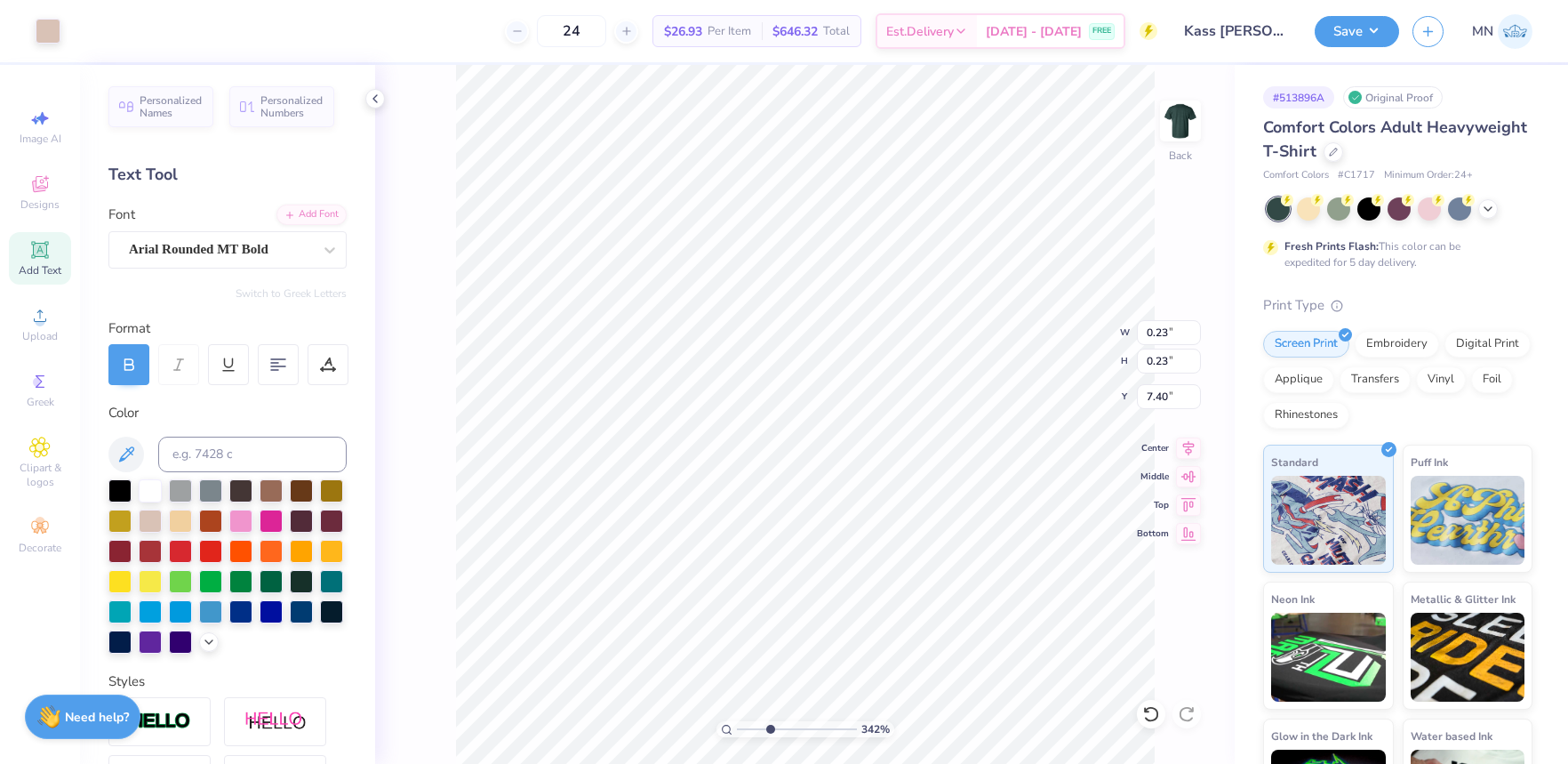
type input "0.26"
drag, startPoint x: 769, startPoint y: 730, endPoint x: 765, endPoint y: 722, distance: 8.9
click at [752, 728] on input "range" at bounding box center [796, 729] width 120 height 16
click at [827, 572] on li "Group" at bounding box center [839, 569] width 139 height 35
type input "1"
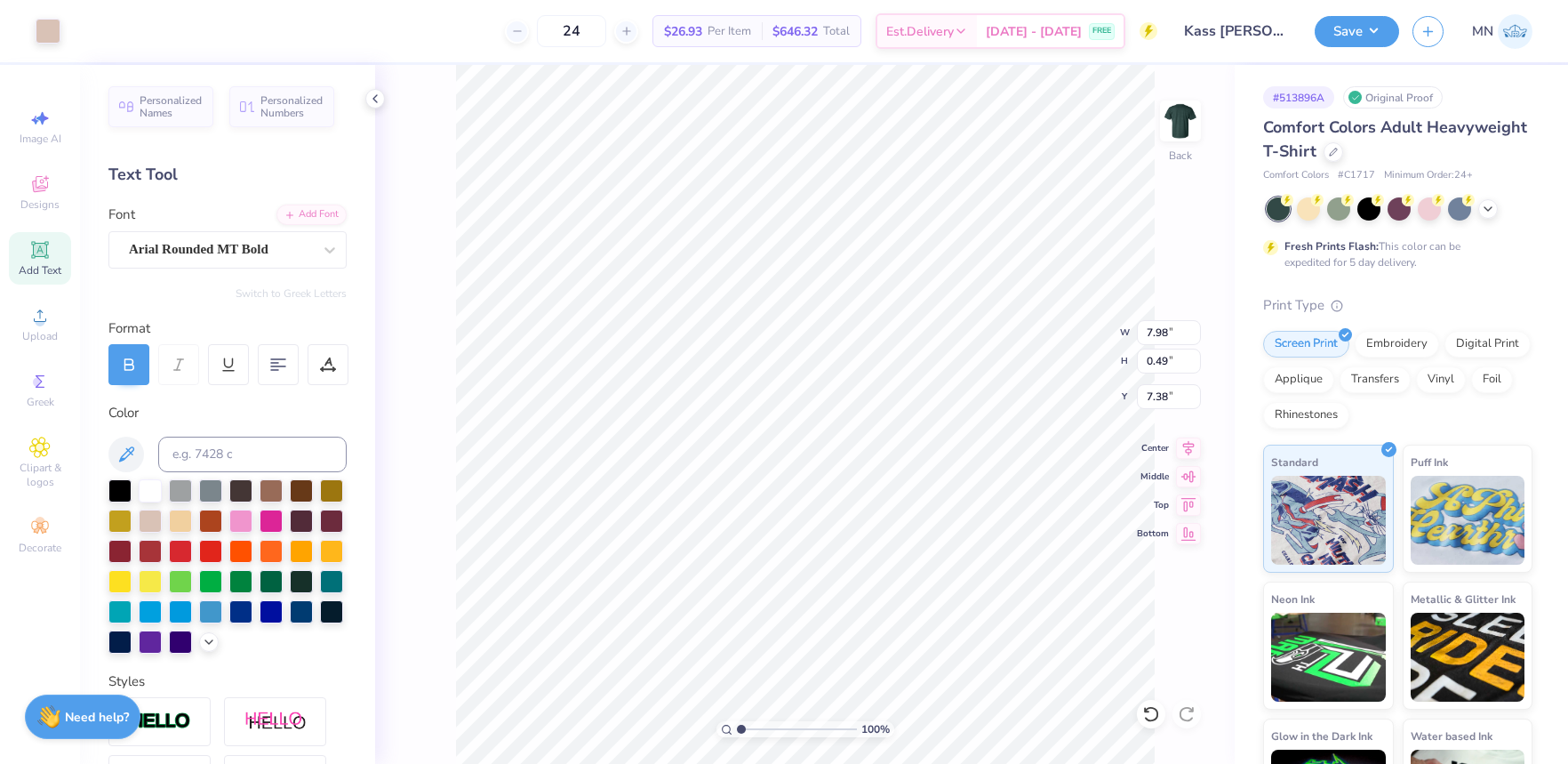
drag, startPoint x: 753, startPoint y: 729, endPoint x: 729, endPoint y: 720, distance: 25.6
click at [727, 723] on div "100 %" at bounding box center [805, 729] width 177 height 16
type input "12.00"
type input "3.38"
type input "3.00"
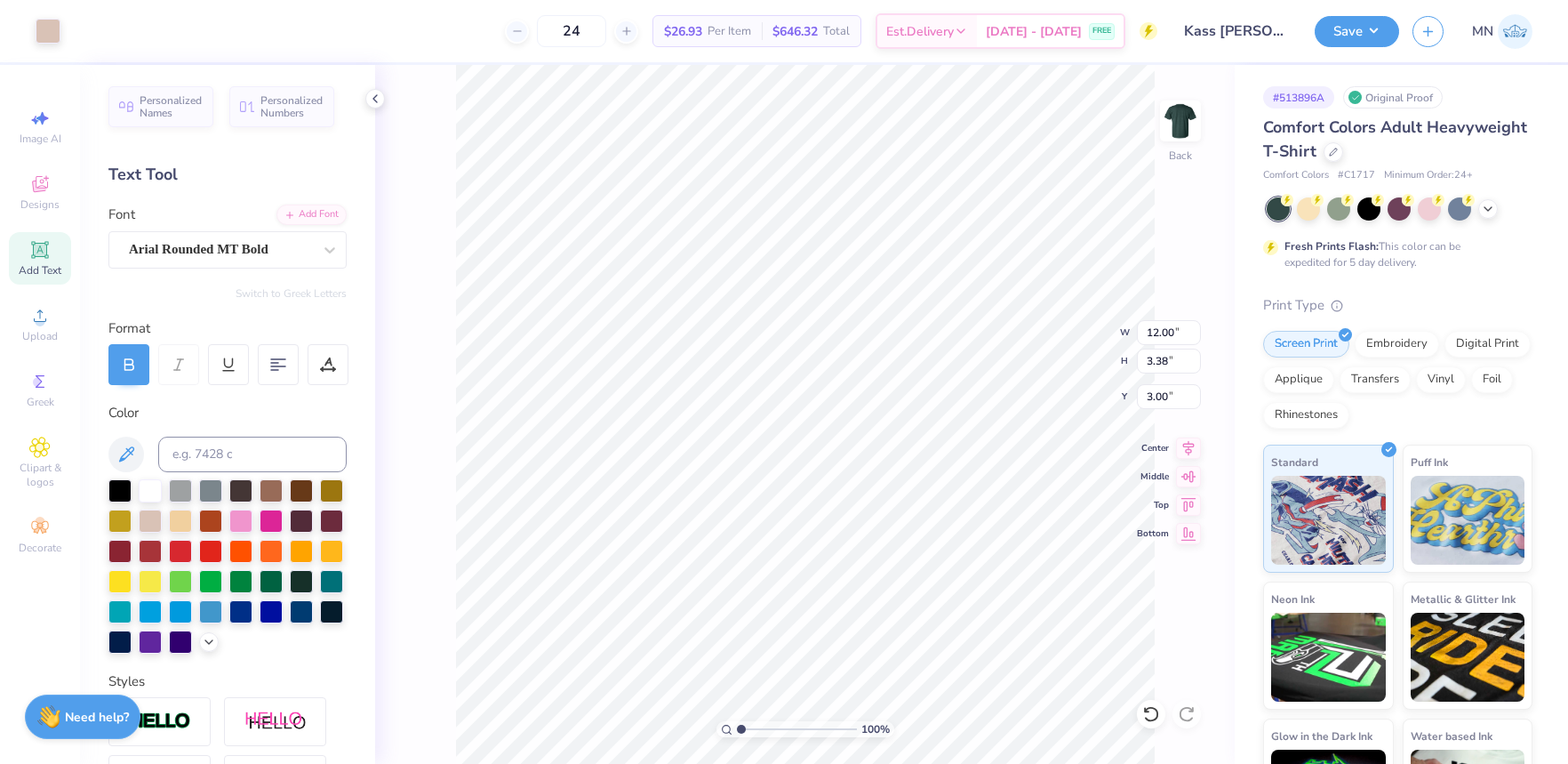
type input "7.98"
type input "0.49"
type input "6.92"
type input "12.00"
type input "3.38"
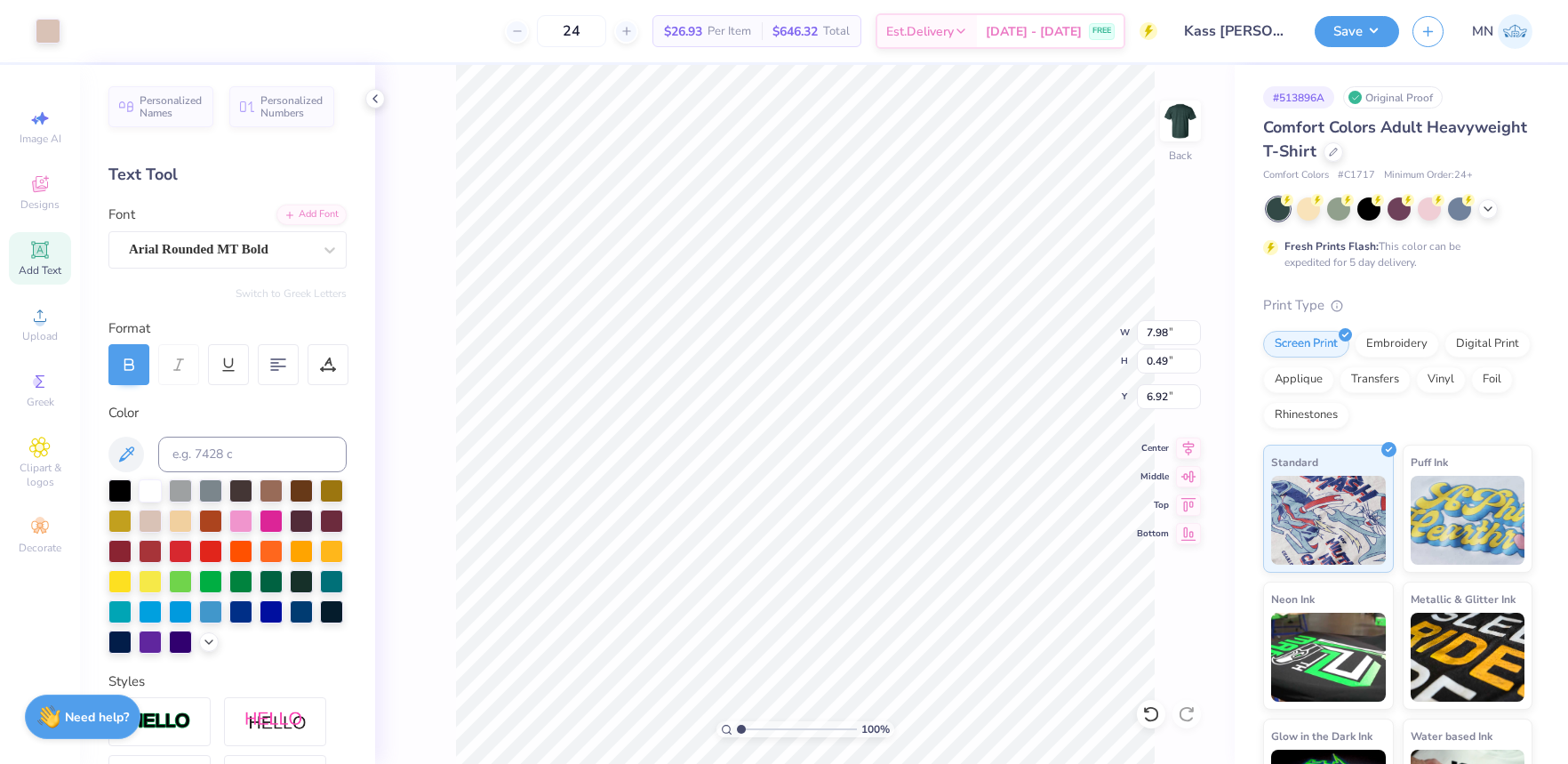
type input "3.00"
click at [1174, 332] on input "12.00" at bounding box center [1169, 332] width 64 height 25
type input "11.00"
type input "3.09"
click at [1167, 391] on input "3.14" at bounding box center [1169, 397] width 64 height 25
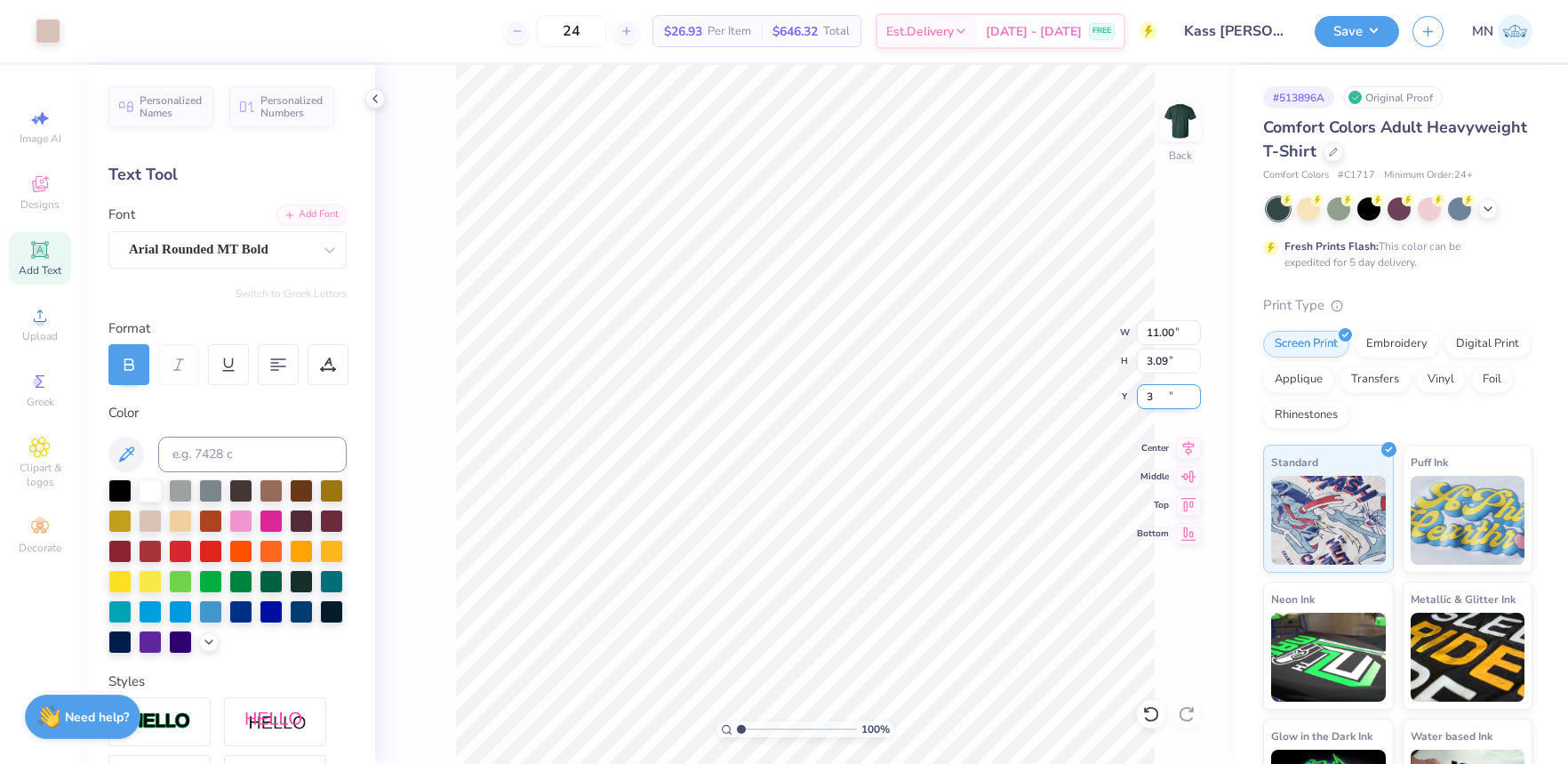
type input "3.00"
type input "6.53"
type input "9.36"
type input "0.58"
type input "6.50"
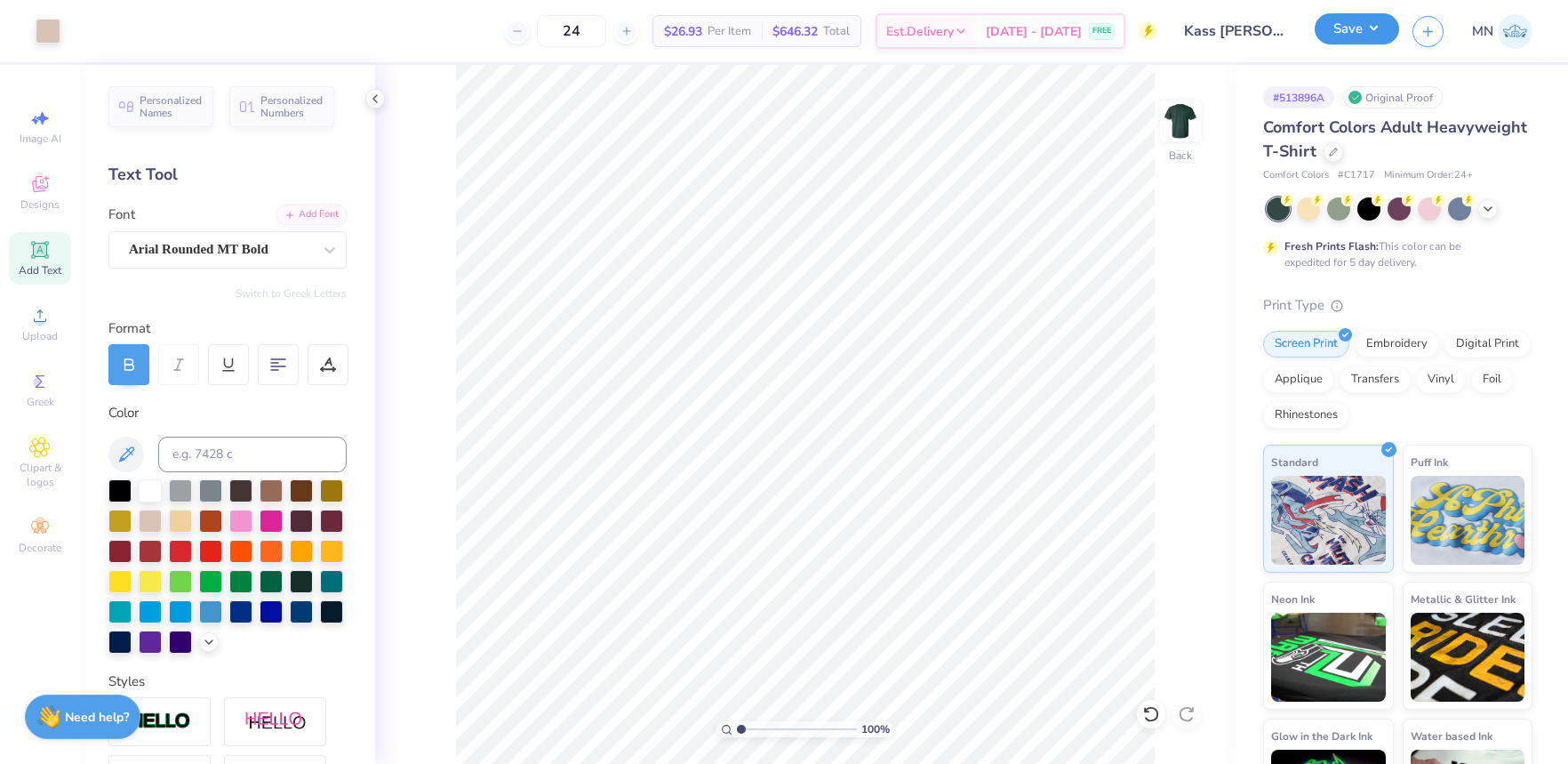
click at [1351, 38] on button "Save" at bounding box center [1357, 29] width 85 height 31
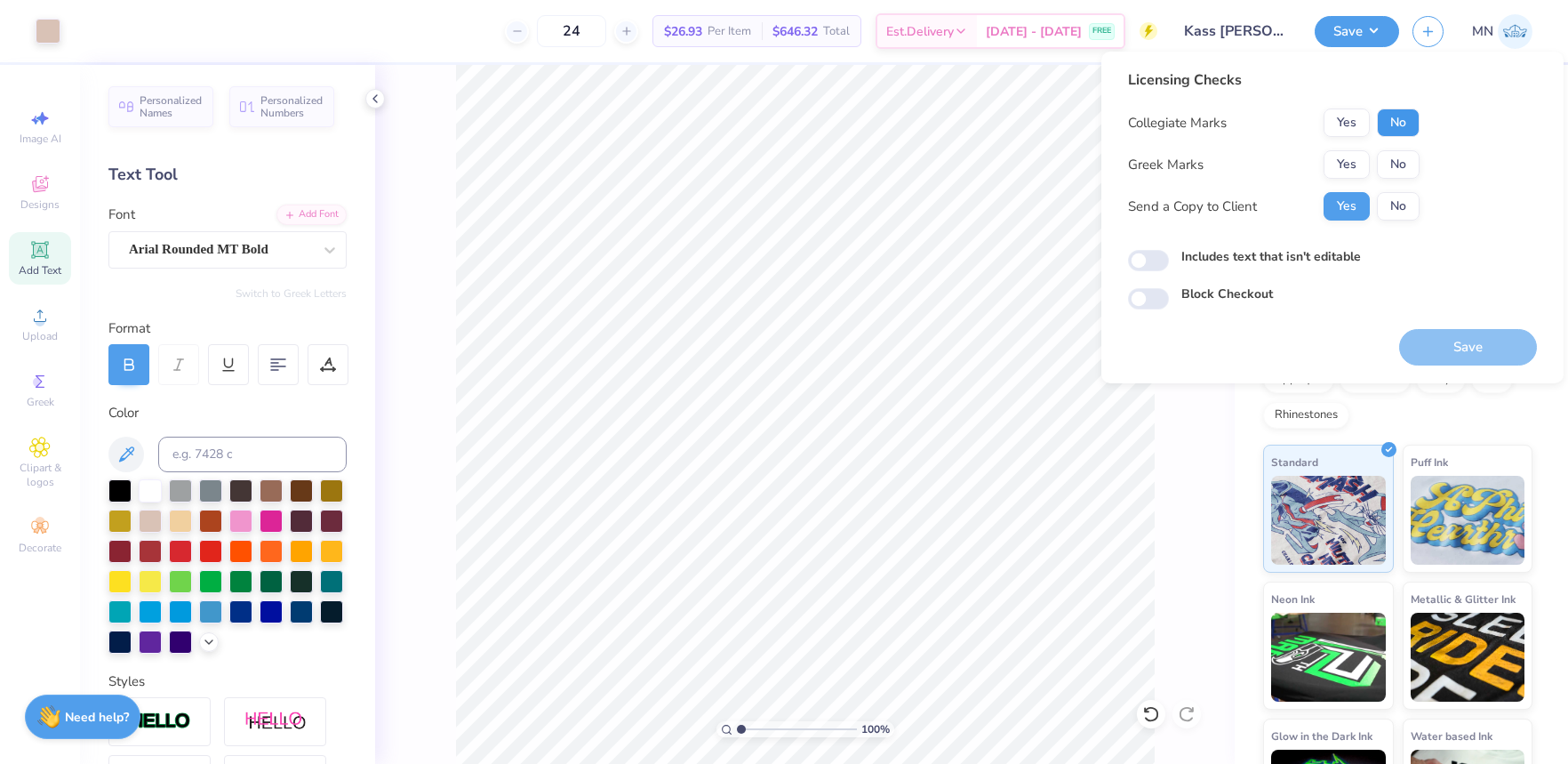
click at [1393, 126] on button "No" at bounding box center [1398, 122] width 43 height 28
drag, startPoint x: 1355, startPoint y: 132, endPoint x: 1376, endPoint y: 146, distance: 25.2
click at [1355, 132] on button "Yes" at bounding box center [1346, 122] width 46 height 28
drag, startPoint x: 1394, startPoint y: 157, endPoint x: 1397, endPoint y: 180, distance: 23.2
click at [1394, 157] on button "No" at bounding box center [1398, 164] width 43 height 28
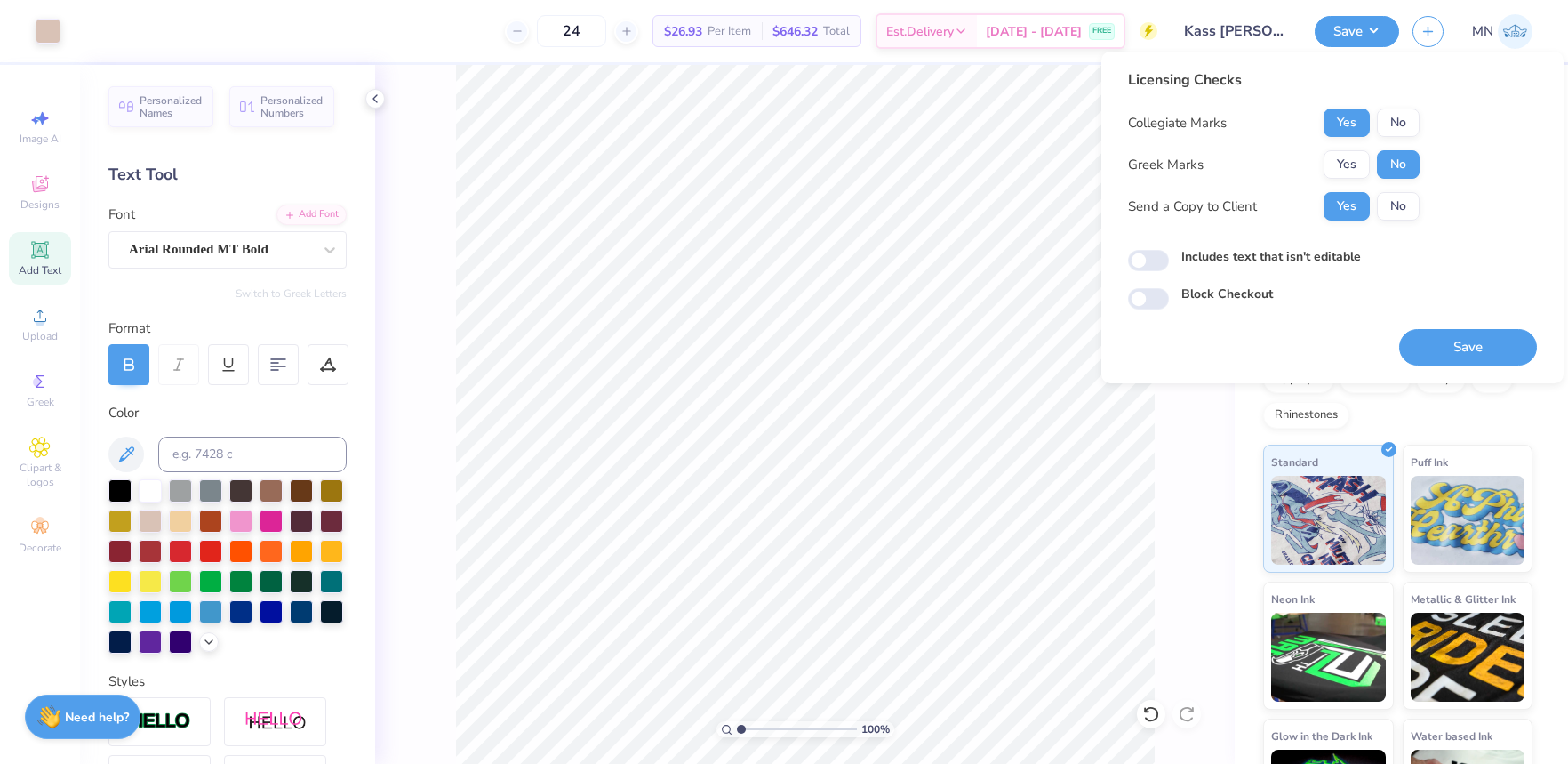
drag, startPoint x: 1466, startPoint y: 343, endPoint x: 1464, endPoint y: 331, distance: 12.2
click at [1466, 343] on button "Save" at bounding box center [1468, 347] width 137 height 36
